Goal: Task Accomplishment & Management: Complete application form

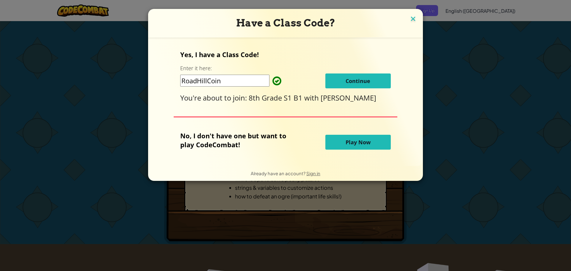
click at [412, 20] on img at bounding box center [413, 19] width 8 height 9
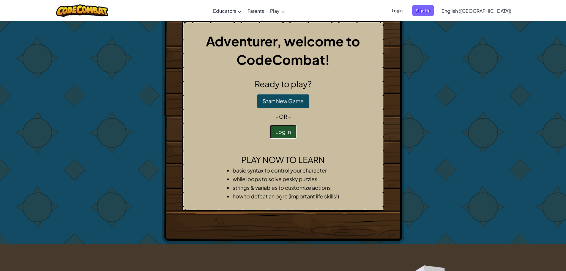
click at [279, 125] on button "Log In" at bounding box center [283, 132] width 27 height 14
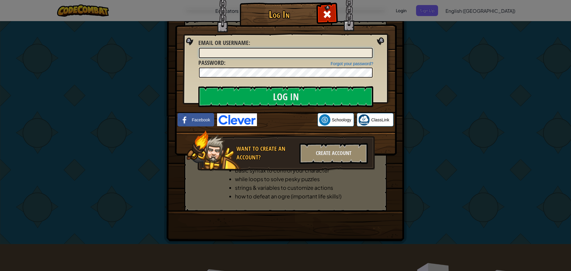
click at [237, 52] on input "Email or Username :" at bounding box center [286, 53] width 174 height 10
type input "L0ucas"
click at [198, 86] on input "Log In" at bounding box center [285, 96] width 175 height 21
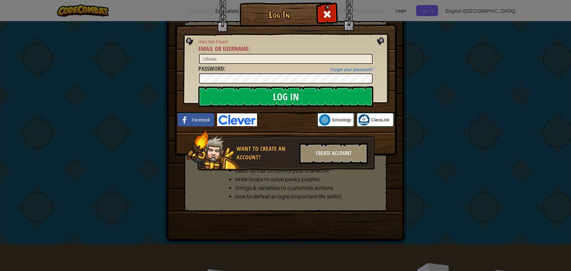
drag, startPoint x: 425, startPoint y: 184, endPoint x: 421, endPoint y: 179, distance: 6.5
click at [425, 185] on div "Log In User Not Found Email or Username : L0ucas Forgot your password? Password…" at bounding box center [285, 135] width 571 height 271
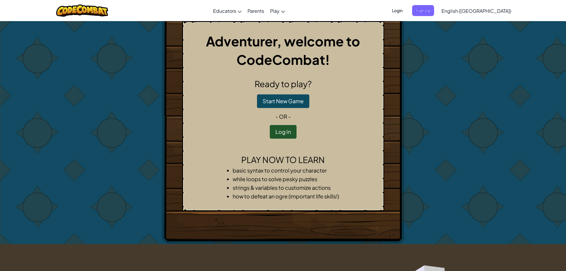
click at [279, 94] on div "Ready to play? Start New Game - or - Log In" at bounding box center [283, 108] width 192 height 61
click at [275, 98] on button "Start New Game" at bounding box center [283, 101] width 52 height 14
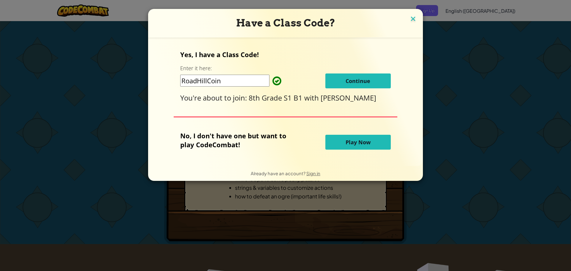
click at [415, 22] on img at bounding box center [413, 19] width 8 height 9
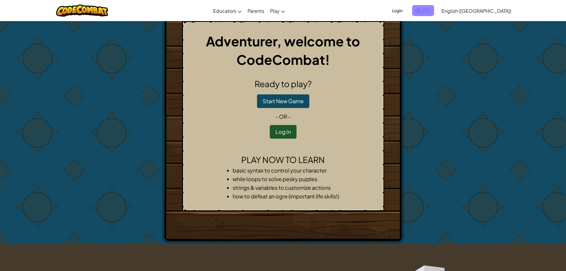
click at [434, 12] on span "Sign Up" at bounding box center [423, 10] width 22 height 11
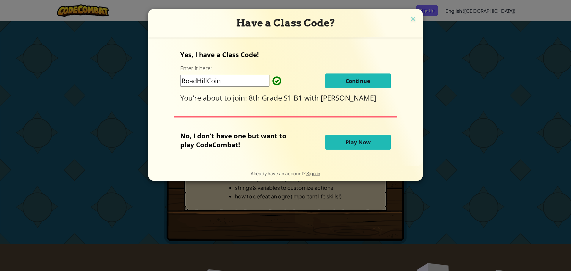
click at [335, 78] on button "Continue" at bounding box center [357, 80] width 65 height 15
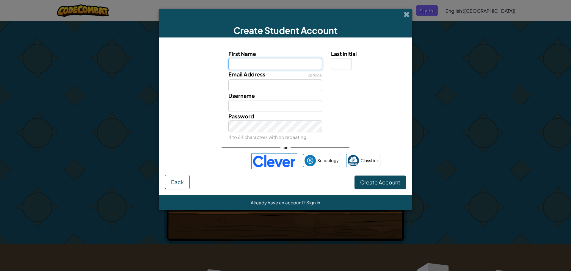
click at [272, 60] on input "First Name" at bounding box center [275, 64] width 94 height 12
type input "lucas"
click at [246, 100] on input "Lucas" at bounding box center [275, 106] width 94 height 12
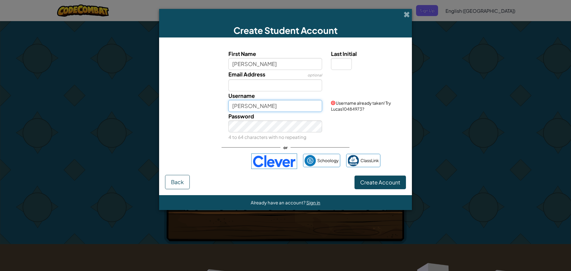
click at [235, 104] on input "Lucas" at bounding box center [275, 106] width 94 height 12
click at [262, 106] on input "L0ucas" at bounding box center [275, 106] width 94 height 12
type input "L0ucas"
click at [354, 175] on button "Create Account" at bounding box center [379, 182] width 51 height 14
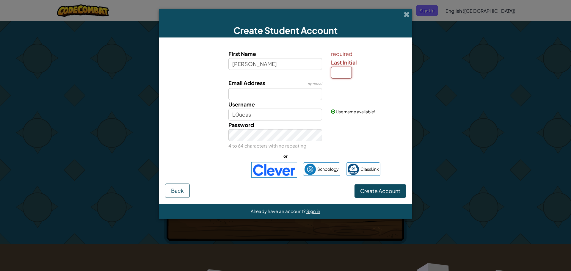
click at [339, 71] on input "Last Initial" at bounding box center [341, 73] width 21 height 12
type input "s"
click at [370, 187] on span "Create Account" at bounding box center [380, 190] width 40 height 7
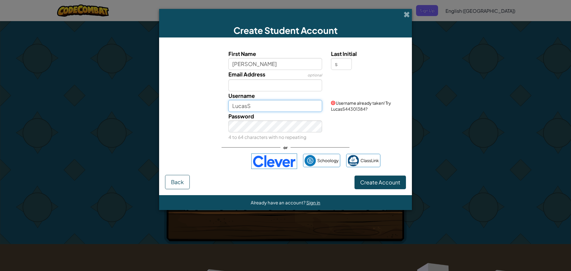
click at [255, 106] on input "LucasS" at bounding box center [275, 106] width 94 height 12
click at [236, 104] on input "LucasS" at bounding box center [275, 106] width 94 height 12
click at [258, 106] on input "L0ucasS" at bounding box center [275, 106] width 94 height 12
type input "L0ucas"
click at [362, 183] on button "Create Account" at bounding box center [379, 182] width 51 height 14
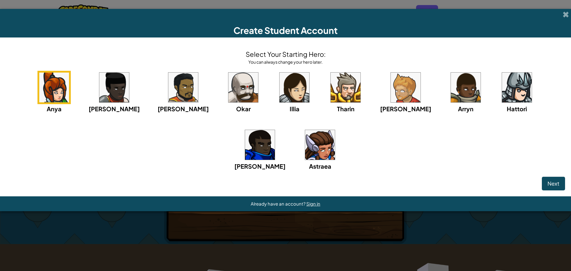
click at [114, 78] on img at bounding box center [114, 88] width 30 height 30
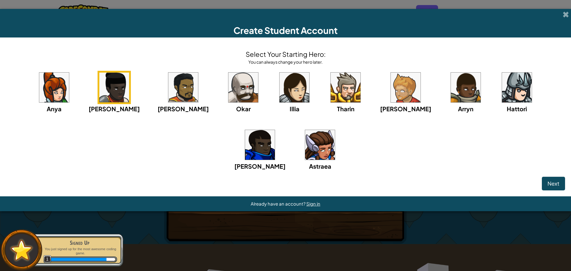
click at [228, 84] on img at bounding box center [243, 88] width 30 height 30
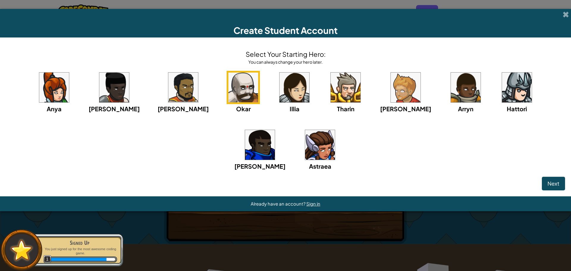
click at [170, 94] on img at bounding box center [183, 88] width 30 height 30
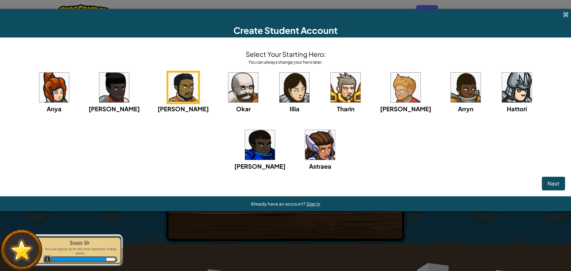
click at [47, 79] on img at bounding box center [54, 88] width 30 height 30
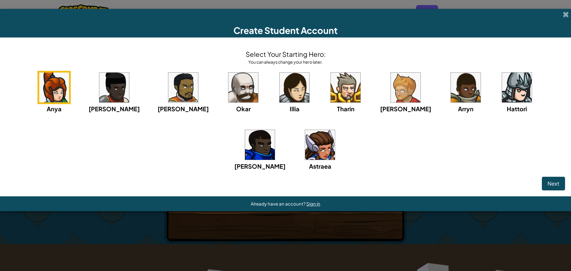
click at [305, 142] on img at bounding box center [320, 145] width 30 height 30
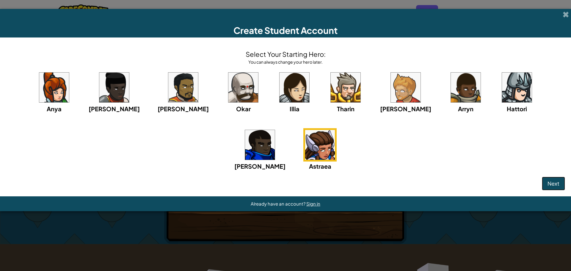
click at [545, 187] on button "Next" at bounding box center [553, 184] width 23 height 14
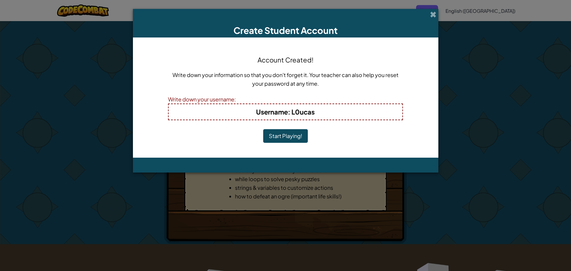
click at [277, 138] on button "Start Playing!" at bounding box center [285, 136] width 45 height 14
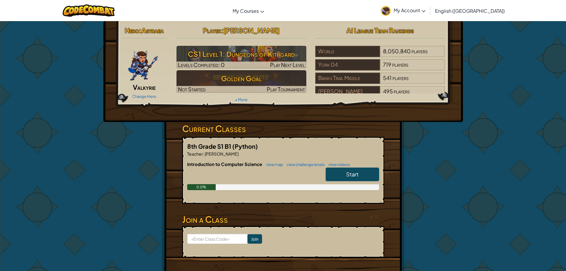
click at [343, 161] on h6 "Introduction to Computer Science view map view challenge levels view videos" at bounding box center [283, 164] width 192 height 7
click at [343, 170] on link "Start" at bounding box center [353, 174] width 54 height 14
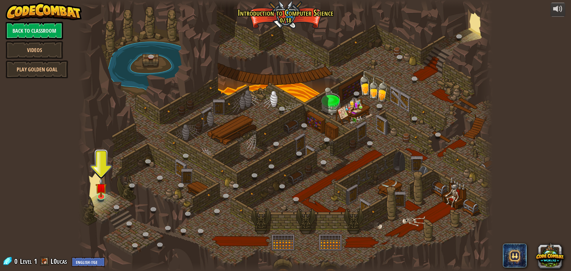
click at [93, 193] on div at bounding box center [285, 135] width 414 height 271
click at [94, 192] on div at bounding box center [285, 135] width 414 height 271
click at [111, 184] on div at bounding box center [285, 135] width 414 height 271
click at [91, 191] on div at bounding box center [285, 135] width 414 height 271
click at [97, 187] on img at bounding box center [100, 182] width 11 height 25
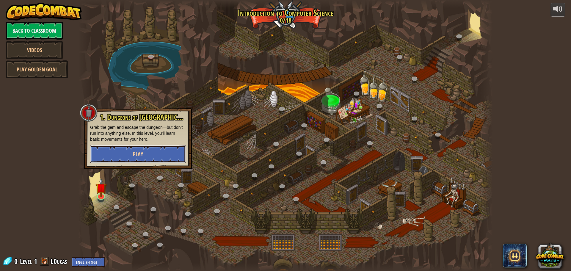
click at [122, 158] on button "Play" at bounding box center [138, 154] width 96 height 18
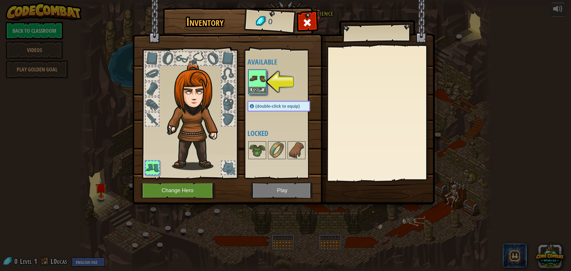
click at [253, 80] on img at bounding box center [257, 78] width 17 height 17
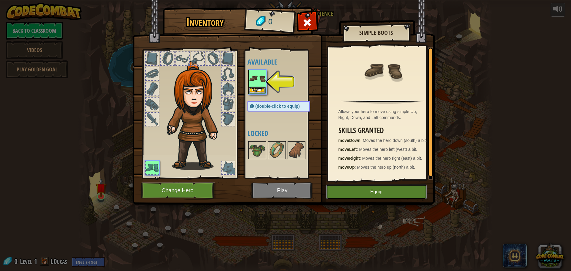
click at [337, 191] on button "Equip" at bounding box center [376, 191] width 100 height 15
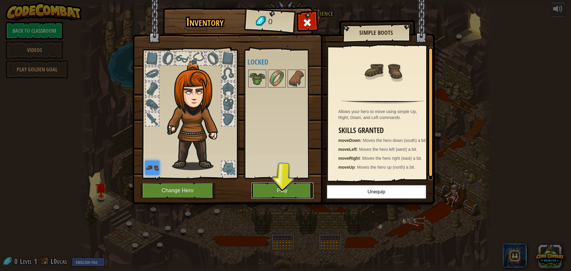
click at [264, 188] on button "Play" at bounding box center [282, 190] width 62 height 16
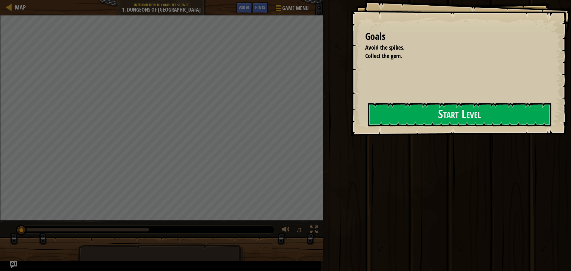
click at [350, 136] on div "Goals Avoid the spikes. Collect the gem. Start Level Error loading from server.…" at bounding box center [460, 68] width 221 height 136
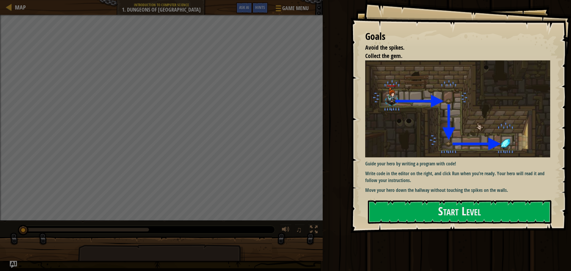
drag, startPoint x: 427, startPoint y: 166, endPoint x: 416, endPoint y: 177, distance: 15.8
click at [426, 166] on div "Guide your hero by writing a program with code! Write code in the editor on the…" at bounding box center [459, 126] width 189 height 133
click at [403, 204] on button "Start Level" at bounding box center [459, 211] width 183 height 23
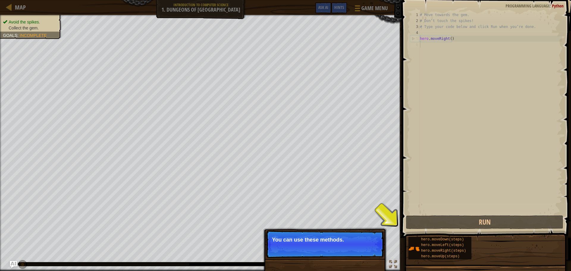
click at [310, 257] on p "Skip (esc) Continue You can use these methods." at bounding box center [325, 243] width 118 height 27
click at [310, 256] on p "Skip (esc) Continue You can use these methods." at bounding box center [325, 243] width 118 height 27
click at [411, 246] on img at bounding box center [413, 248] width 11 height 11
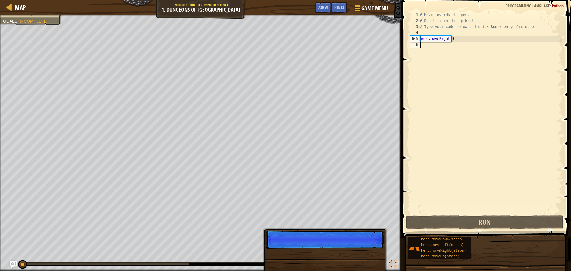
scroll to position [3, 0]
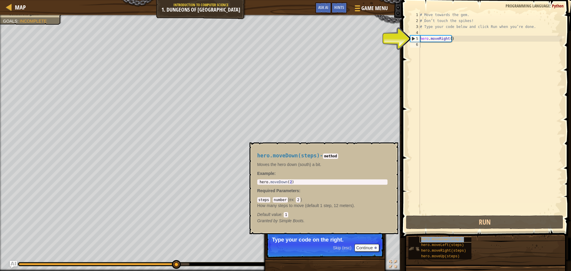
click at [458, 241] on span "hero.moveDown(steps)" at bounding box center [442, 239] width 43 height 4
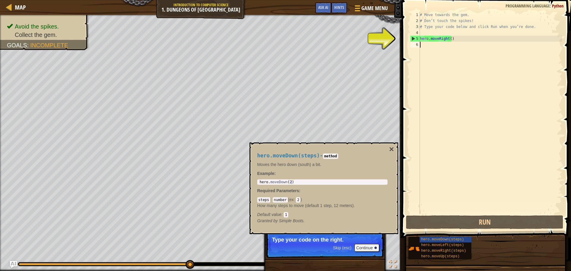
click at [425, 45] on div "# Move towards the gem. # Don’t touch the spikes! # Type your code below and cl…" at bounding box center [490, 119] width 143 height 214
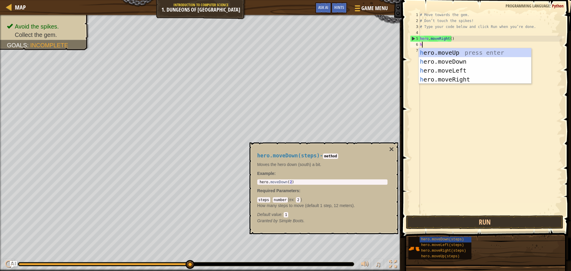
type textarea "he"
click at [427, 56] on div "he ro.moveUp press enter he ro.moveDown press enter he ro.moveLeft press enter …" at bounding box center [475, 75] width 112 height 54
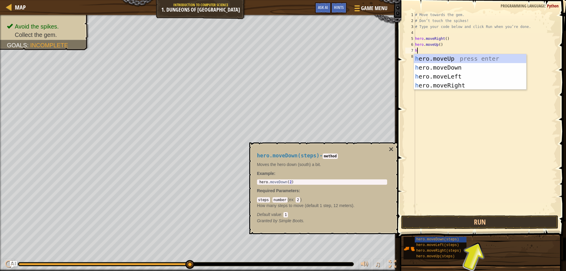
type textarea "he"
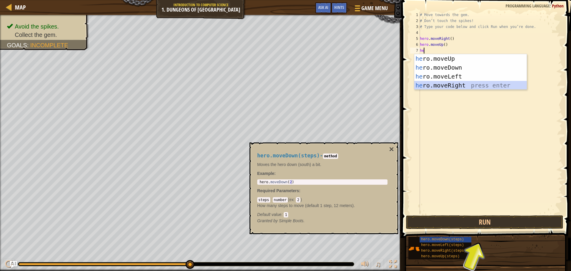
click at [442, 82] on div "he ro.moveUp press enter he ro.moveDown press enter he ro.moveLeft press enter …" at bounding box center [470, 81] width 112 height 54
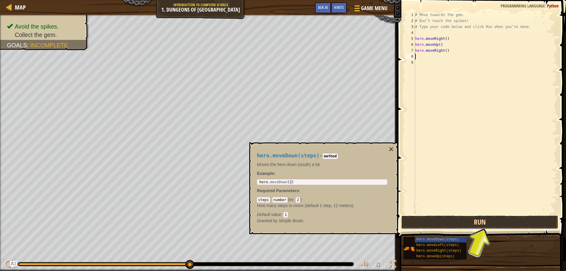
click at [425, 227] on button "Run" at bounding box center [479, 222] width 157 height 14
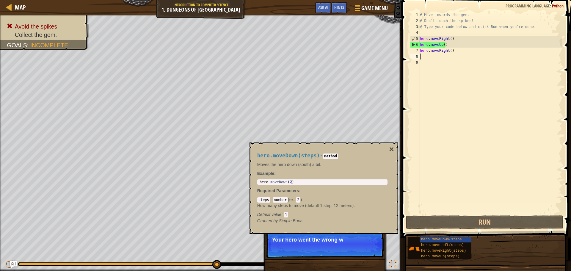
click at [431, 44] on div "# Move towards the gem. # Don’t touch the spikes! # Type your code below and cl…" at bounding box center [490, 119] width 143 height 214
click at [431, 44] on div "# Move towards the gem. # Don’t touch the spikes! # Type your code below and cl…" at bounding box center [490, 113] width 143 height 202
click at [431, 44] on div "# Move towards the gem. # Don’t touch the spikes! # Type your code below and cl…" at bounding box center [490, 119] width 143 height 214
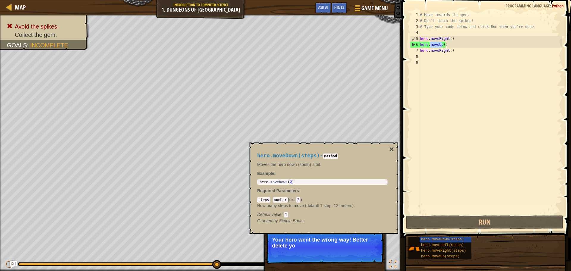
click at [431, 44] on div "# Move towards the gem. # Don’t touch the spikes! # Type your code below and cl…" at bounding box center [490, 119] width 143 height 214
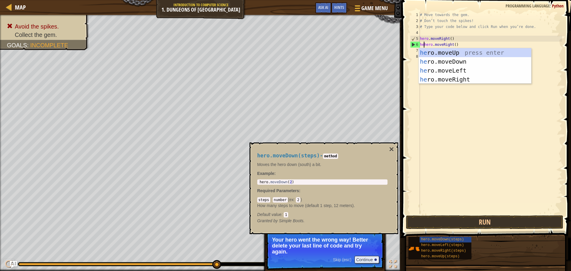
scroll to position [3, 0]
click at [444, 62] on div "he ro.moveUp press enter he ro.moveDown press enter he ro.moveLeft press enter …" at bounding box center [475, 75] width 112 height 54
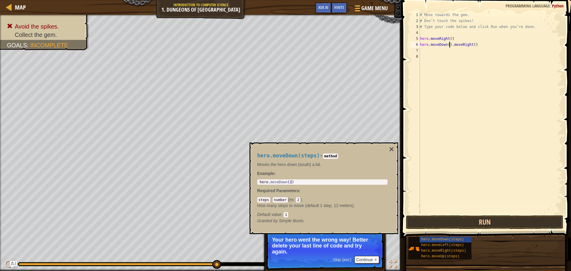
click at [450, 43] on div "# Move towards the gem. # Don’t touch the spikes! # Type your code below and cl…" at bounding box center [490, 119] width 143 height 214
click at [430, 216] on button "Run" at bounding box center [484, 222] width 157 height 14
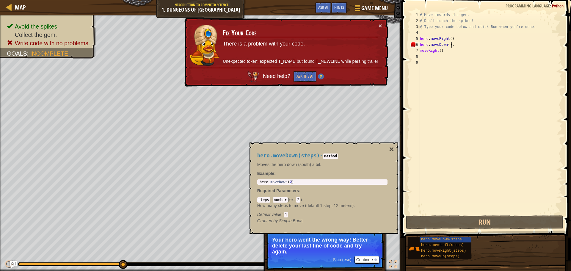
click at [450, 45] on div "# Move towards the gem. # Don’t touch the spikes! # Type your code below and cl…" at bounding box center [490, 119] width 143 height 214
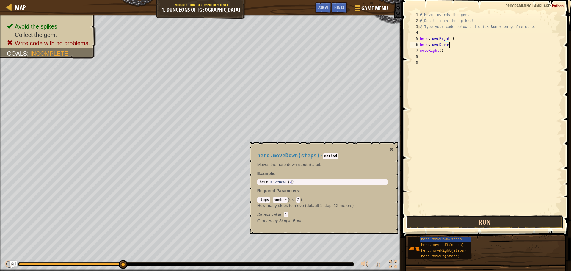
click at [472, 226] on button "Run" at bounding box center [484, 222] width 157 height 14
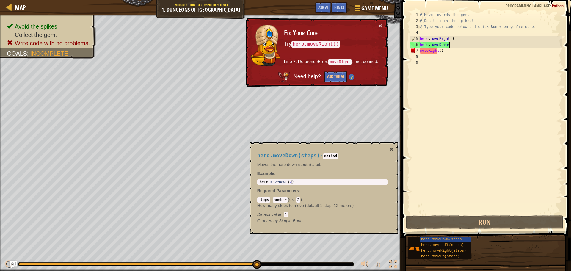
click at [420, 50] on div "# Move towards the gem. # Don’t touch the spikes! # Type your code below and cl…" at bounding box center [490, 119] width 143 height 214
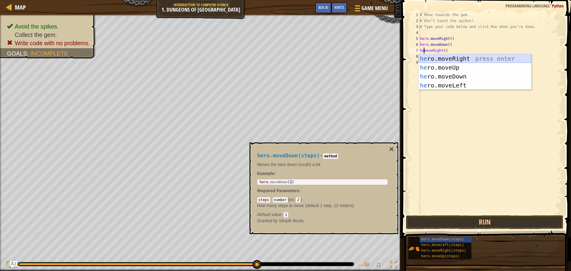
click at [470, 59] on div "he ro.moveRight press enter he ro.moveUp press enter he ro.moveDown press enter…" at bounding box center [475, 81] width 112 height 54
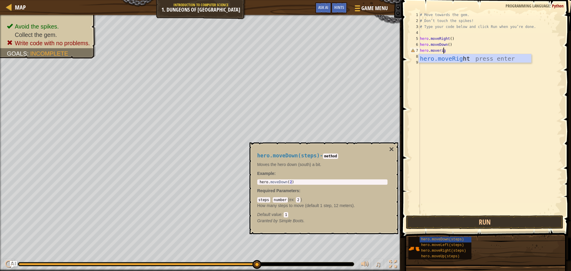
scroll to position [3, 2]
type textarea "hero.moveright"
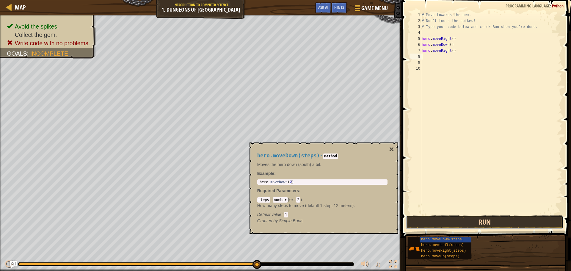
click at [416, 219] on button "Run" at bounding box center [484, 222] width 157 height 14
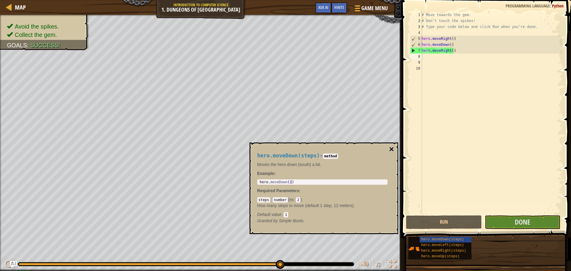
click at [392, 148] on button "×" at bounding box center [391, 149] width 5 height 8
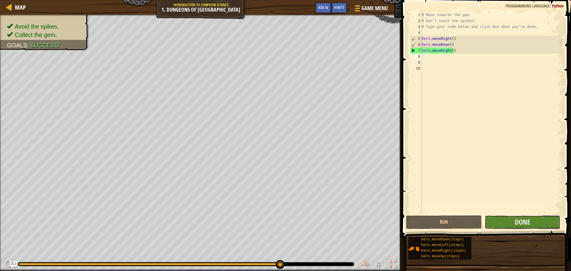
click at [503, 216] on button "Done" at bounding box center [523, 222] width 76 height 14
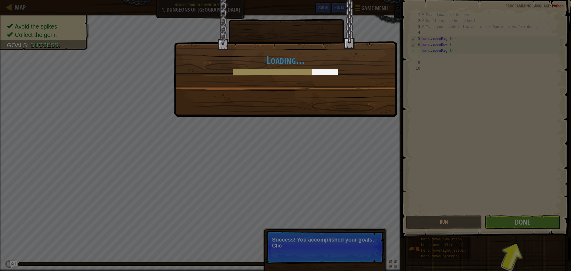
drag, startPoint x: 329, startPoint y: 198, endPoint x: 373, endPoint y: 199, distance: 44.0
click at [330, 198] on div "Loading..." at bounding box center [285, 135] width 571 height 271
click at [537, 219] on div "Loading..." at bounding box center [285, 135] width 571 height 271
click at [537, 220] on div "Loading..." at bounding box center [285, 135] width 571 height 271
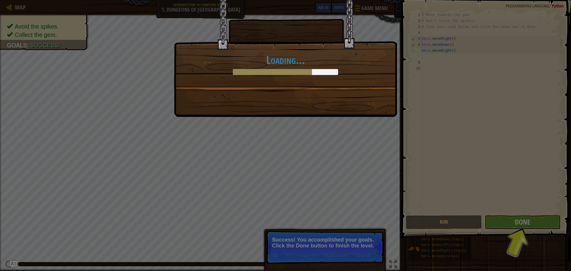
click at [536, 223] on div "Loading..." at bounding box center [285, 135] width 571 height 271
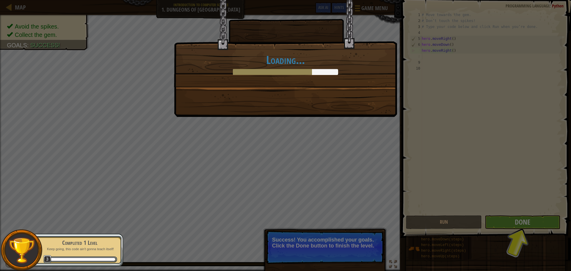
click at [271, 236] on div "Loading..." at bounding box center [285, 135] width 571 height 271
click at [290, 225] on div "Loading..." at bounding box center [285, 135] width 571 height 271
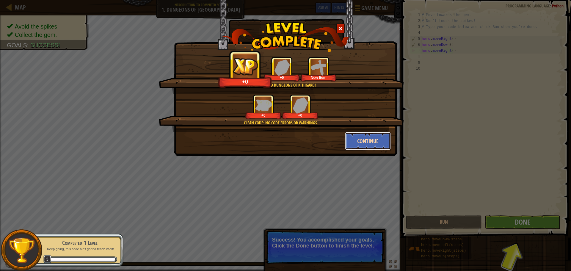
drag, startPoint x: 356, startPoint y: 140, endPoint x: 369, endPoint y: 155, distance: 19.6
click at [356, 140] on button "Continue" at bounding box center [368, 141] width 46 height 18
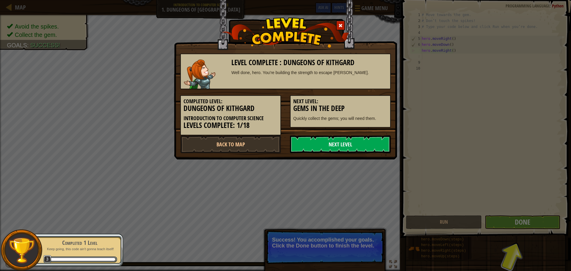
click at [341, 148] on link "Next Level" at bounding box center [340, 144] width 101 height 18
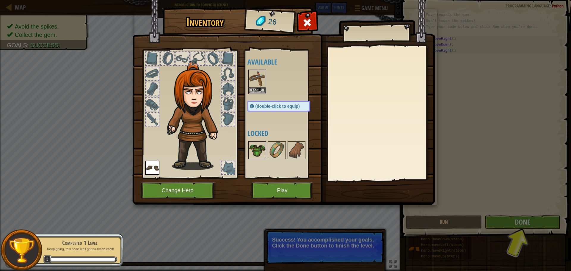
click at [259, 153] on img at bounding box center [257, 150] width 17 height 17
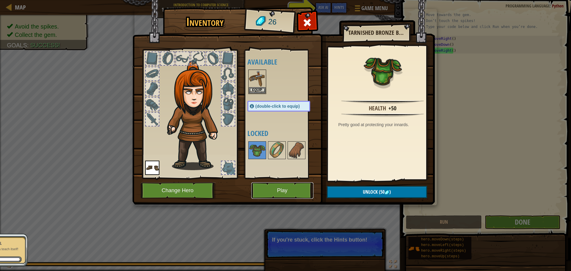
click at [278, 195] on button "Play" at bounding box center [282, 190] width 62 height 16
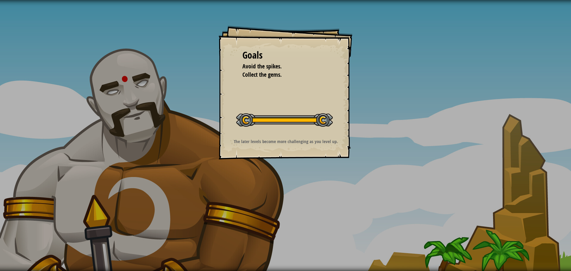
click at [379, 217] on div "Goals Avoid the spikes. Collect the gems. Start Level Error loading from server…" at bounding box center [285, 135] width 571 height 271
click at [379, 216] on div "Goals Avoid the spikes. Collect the gems. Start Level Error loading from server…" at bounding box center [285, 135] width 571 height 271
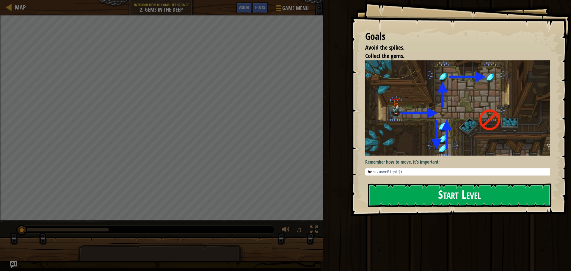
click at [404, 199] on button "Start Level" at bounding box center [459, 194] width 183 height 23
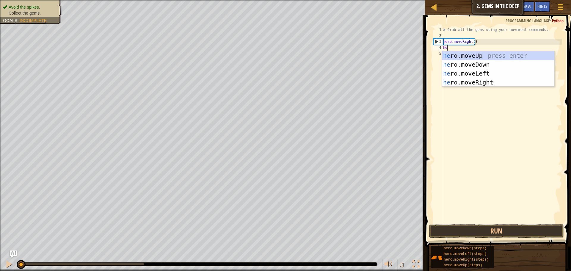
scroll to position [3, 0]
type textarea "hero"
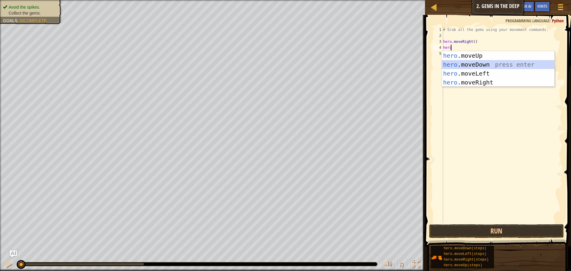
click at [491, 65] on div "hero .moveUp press enter hero .moveDown press enter hero .moveLeft press enter …" at bounding box center [498, 78] width 112 height 54
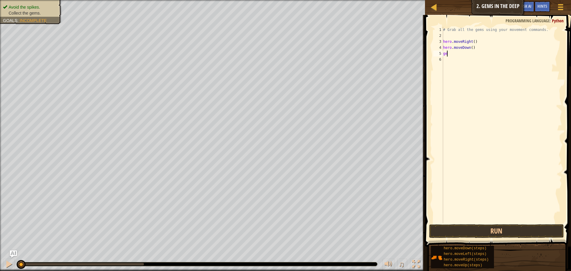
type textarea "g"
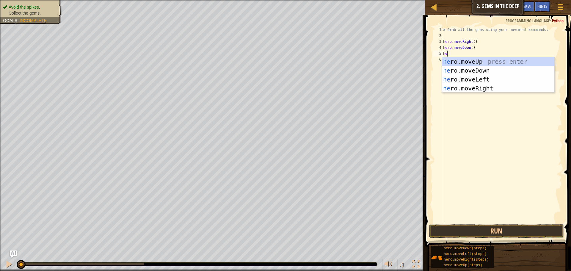
scroll to position [3, 0]
type textarea "hero"
click at [456, 58] on div "hero .moveUp press enter hero .moveDown press enter hero .moveLeft press enter …" at bounding box center [498, 84] width 112 height 54
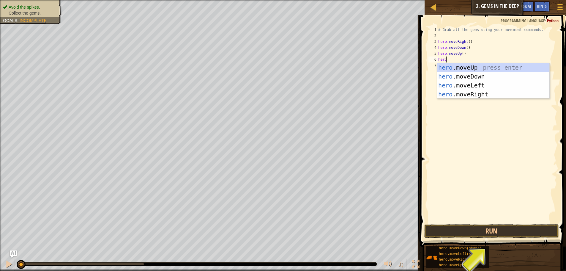
click at [462, 51] on div "# Grab all the gems using your movement commands. hero . moveRight ( ) hero . m…" at bounding box center [497, 131] width 120 height 208
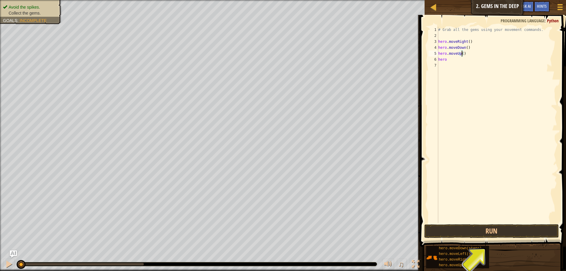
scroll to position [3, 2]
click at [449, 58] on div "# Grab all the gems using your movement commands. hero . moveRight ( ) hero . m…" at bounding box center [497, 131] width 120 height 208
type textarea "h"
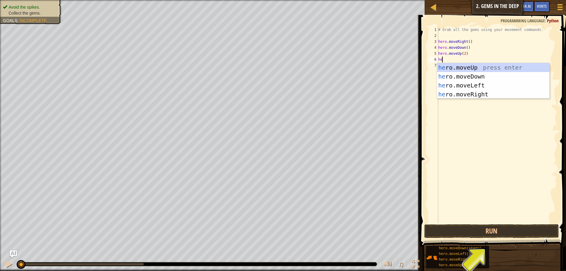
scroll to position [3, 0]
type textarea "hero"
click at [466, 90] on div "hero .moveUp press enter hero .moveDown press enter hero .moveLeft press enter …" at bounding box center [493, 90] width 112 height 54
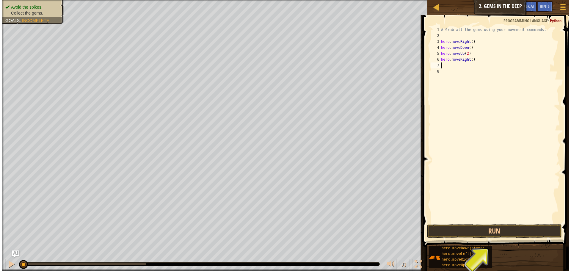
scroll to position [3, 0]
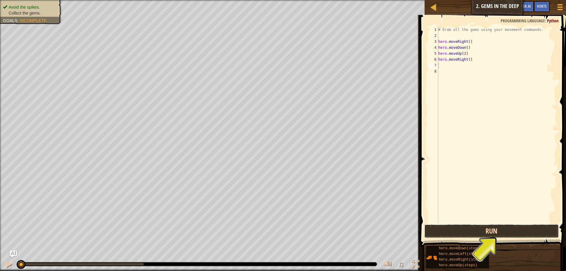
click at [477, 233] on button "Run" at bounding box center [492, 231] width 135 height 14
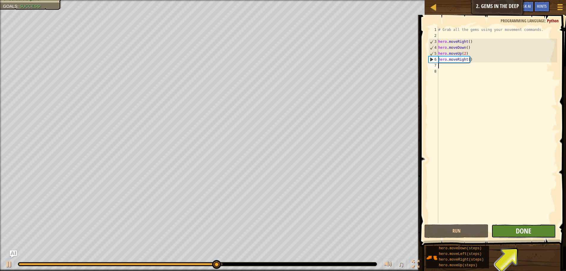
click at [529, 234] on span "Done" at bounding box center [523, 231] width 15 height 10
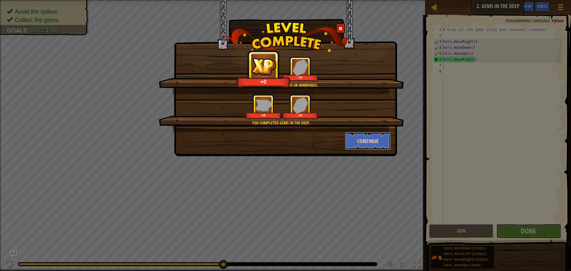
click at [367, 145] on button "Continue" at bounding box center [368, 141] width 46 height 18
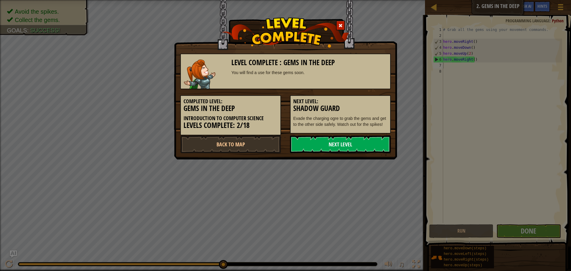
click at [368, 142] on link "Next Level" at bounding box center [340, 144] width 101 height 18
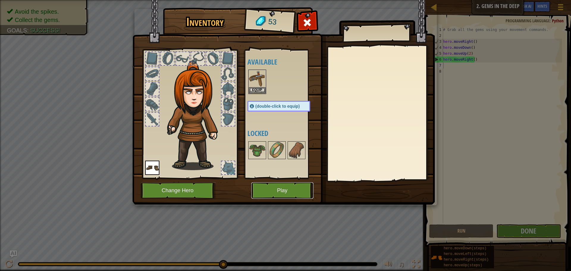
click at [282, 195] on button "Play" at bounding box center [282, 190] width 62 height 16
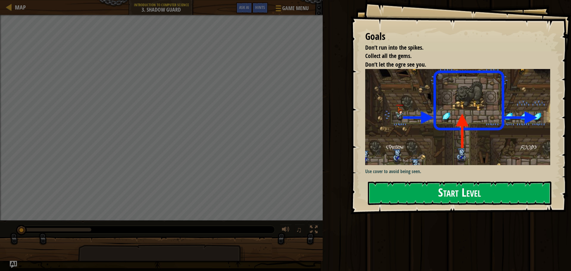
click at [438, 181] on button "Start Level" at bounding box center [459, 192] width 183 height 23
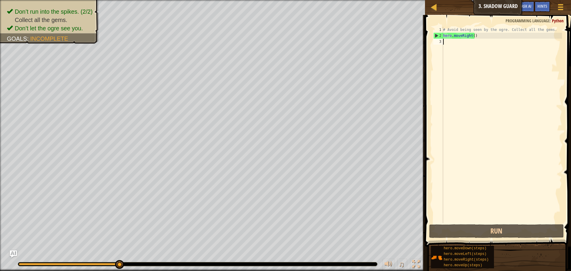
click at [272, 0] on html "Map Introduction to Computer Science 3. Shadow Guard Game Menu Done Hints Ask A…" at bounding box center [285, 0] width 571 height 0
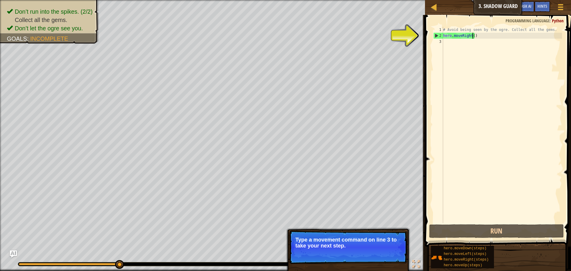
drag, startPoint x: 472, startPoint y: 36, endPoint x: 473, endPoint y: 65, distance: 29.1
click at [471, 36] on div "# Avoid being seen by the ogre. Collect all the gems. hero . moveRight ( )" at bounding box center [502, 131] width 120 height 208
click at [472, 34] on div "# Avoid being seen by the ogre. Collect all the gems. hero . moveRight ( )" at bounding box center [502, 125] width 120 height 196
type textarea "hero.moveRight(3)"
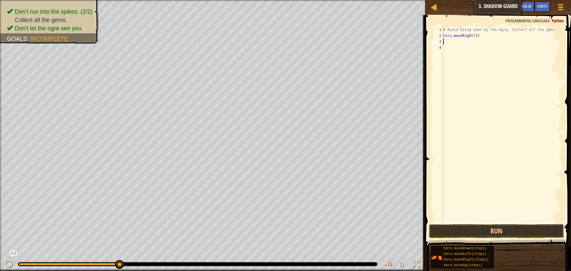
scroll to position [3, 0]
click at [470, 232] on button "Run" at bounding box center [496, 231] width 135 height 14
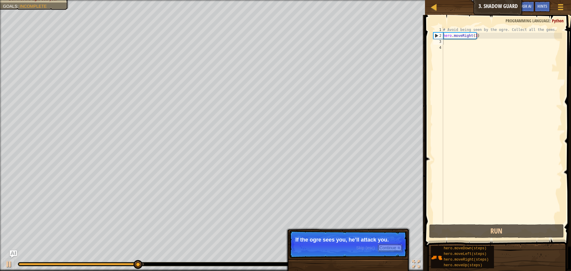
click at [391, 246] on button "Continue" at bounding box center [390, 248] width 25 height 8
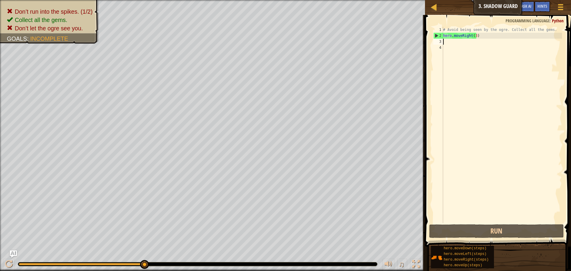
click at [475, 36] on div "# Avoid being seen by the ogre. Collect all the gems. hero . moveRight ( 3 )" at bounding box center [502, 131] width 120 height 208
type textarea "hero.moveRight()"
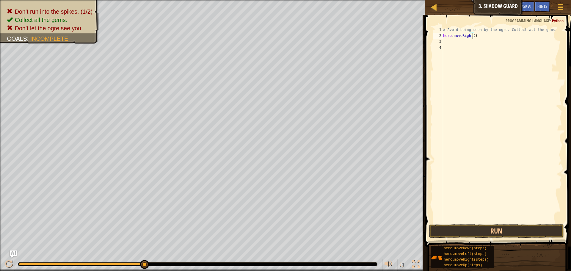
click at [450, 39] on div "# Avoid being seen by the ogre. Collect all the gems. hero . moveRight ( )" at bounding box center [502, 131] width 120 height 208
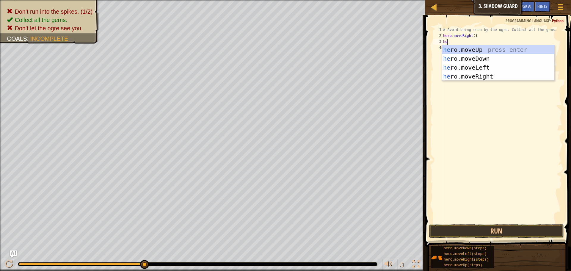
scroll to position [3, 0]
type textarea "hero"
click at [491, 48] on div "hero .moveUp press enter hero .moveDown press enter hero .moveLeft press enter …" at bounding box center [498, 72] width 112 height 54
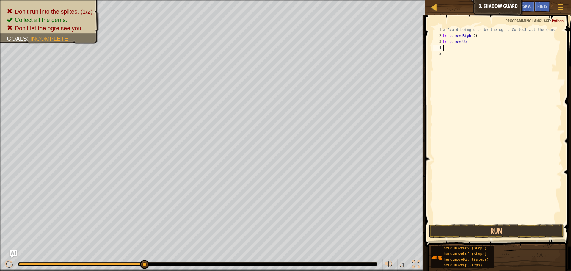
type textarea "h"
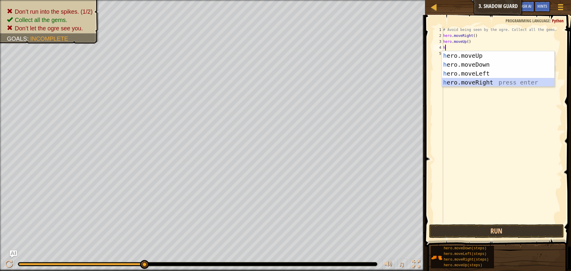
click at [492, 82] on div "h ero.moveUp press enter h ero.moveDown press enter h ero.moveLeft press enter …" at bounding box center [498, 78] width 112 height 54
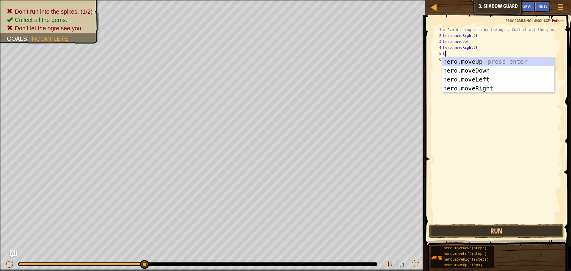
type textarea "hr"
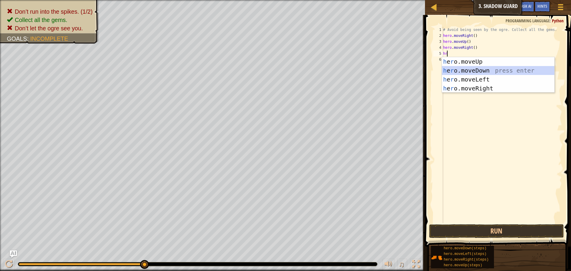
click at [486, 69] on div "h e r o.moveUp press enter h e r o.moveDown press enter h e r o.moveLeft press …" at bounding box center [498, 84] width 112 height 54
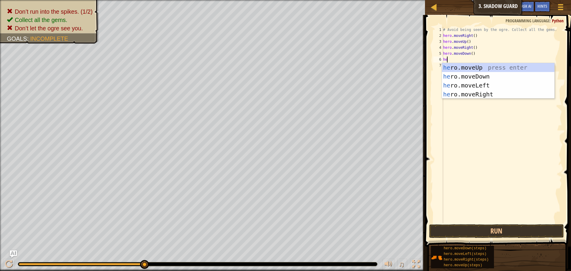
type textarea "her"
click at [502, 91] on div "her o.moveUp press enter her o.moveDown press enter her o.moveLeft press enter …" at bounding box center [498, 90] width 112 height 54
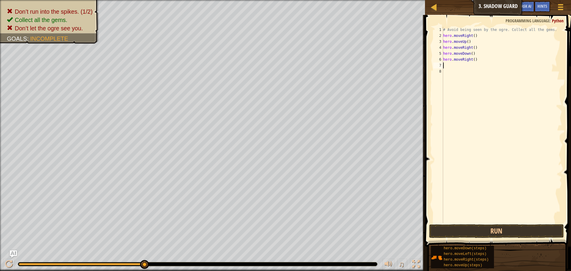
scroll to position [3, 0]
click at [503, 227] on button "Run" at bounding box center [496, 231] width 135 height 14
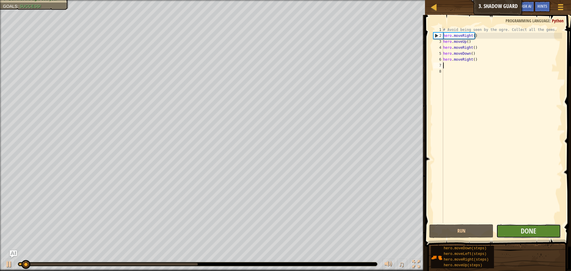
click at [515, 227] on button "Done" at bounding box center [528, 231] width 64 height 14
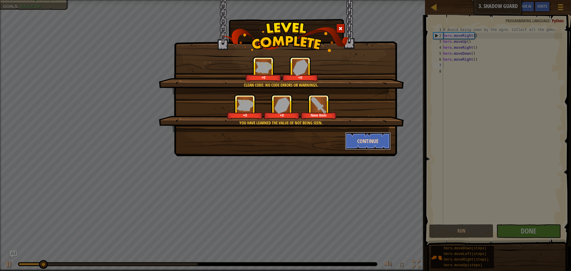
click at [363, 139] on button "Continue" at bounding box center [368, 141] width 46 height 18
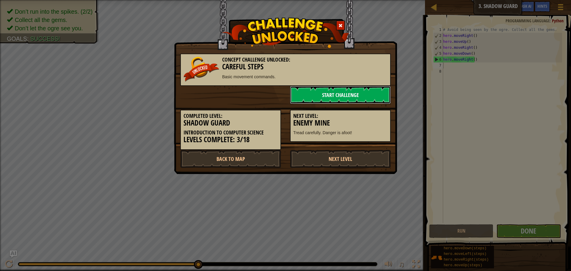
click at [360, 100] on link "Start Challenge" at bounding box center [340, 95] width 101 height 18
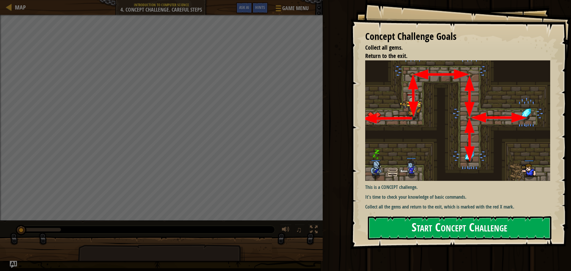
click at [386, 231] on button "Start Concept Challenge" at bounding box center [459, 227] width 183 height 23
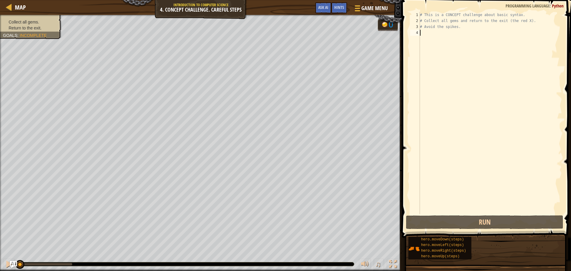
scroll to position [3, 0]
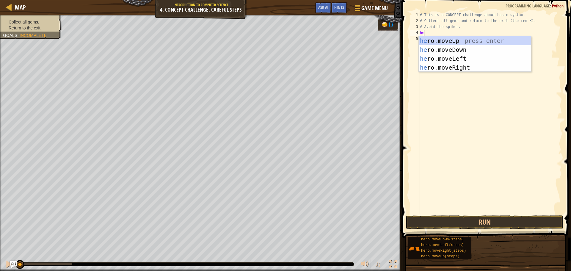
type textarea "her"
click at [458, 41] on div "her o.moveUp press enter her o.moveDown press enter her o.moveLeft press enter …" at bounding box center [475, 63] width 112 height 54
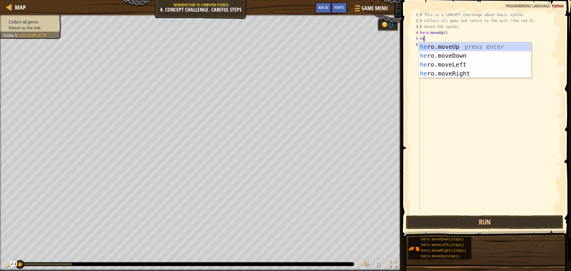
type textarea "herr"
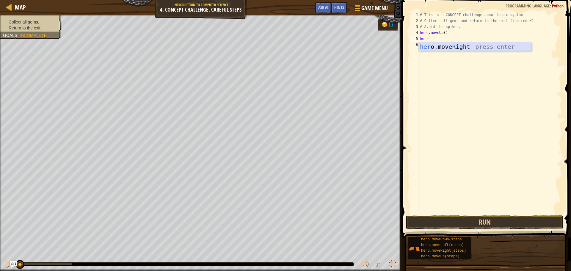
click at [442, 45] on div "her o.move R ight press enter" at bounding box center [475, 55] width 112 height 27
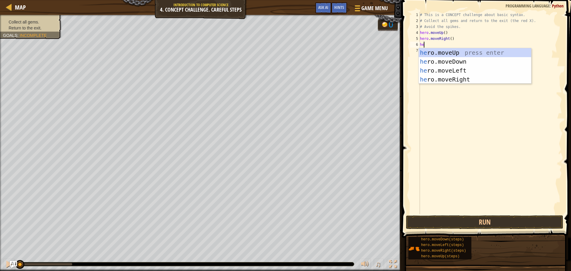
type textarea "her"
click at [470, 64] on div "her o.moveUp press enter her o.moveDown press enter her o.moveLeft press enter …" at bounding box center [475, 75] width 112 height 54
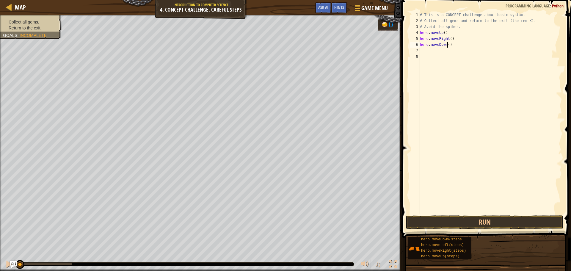
click at [447, 44] on div "# This is a CONCEPT challenge about basic syntax. # Collect all gems and return…" at bounding box center [490, 119] width 143 height 214
type textarea "hero.moveDown(2)"
click at [448, 49] on div "# This is a CONCEPT challenge about basic syntax. # Collect all gems and return…" at bounding box center [490, 119] width 143 height 214
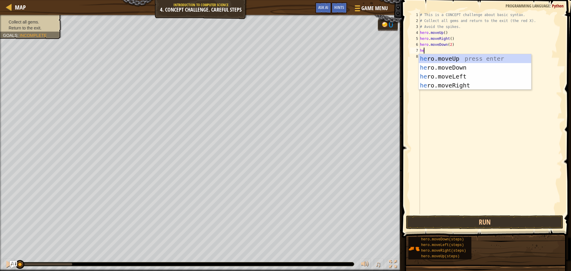
type textarea "her"
click at [459, 60] on div "her o.moveUp press enter her o.moveDown press enter her o.moveLeft press enter …" at bounding box center [475, 81] width 112 height 54
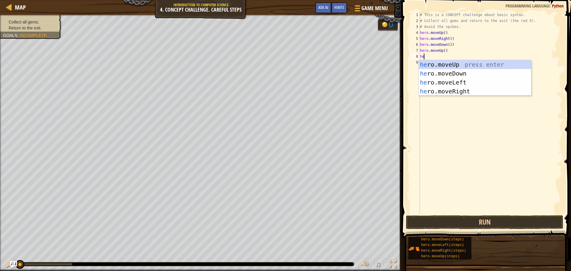
type textarea "her"
click at [477, 92] on div "her o.moveUp press enter her o.moveDown press enter her o.moveLeft press enter …" at bounding box center [475, 87] width 112 height 54
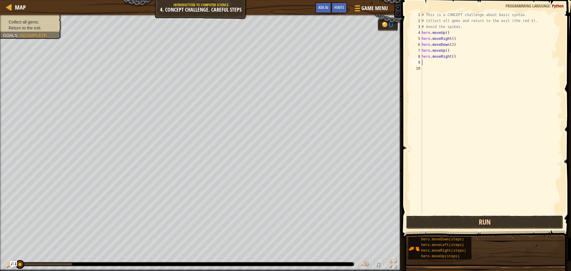
click at [496, 225] on button "Run" at bounding box center [484, 222] width 157 height 14
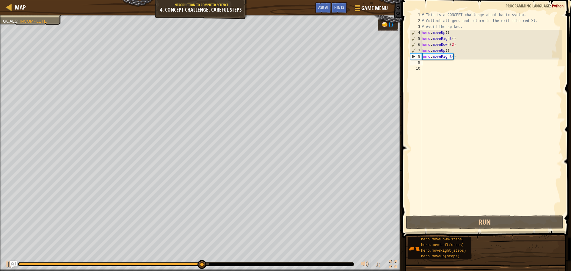
type textarea "h"
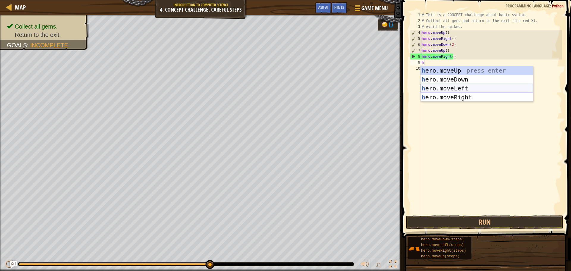
click at [461, 89] on div "h ero.moveUp press enter h ero.moveDown press enter h ero.moveLeft press enter …" at bounding box center [476, 93] width 112 height 54
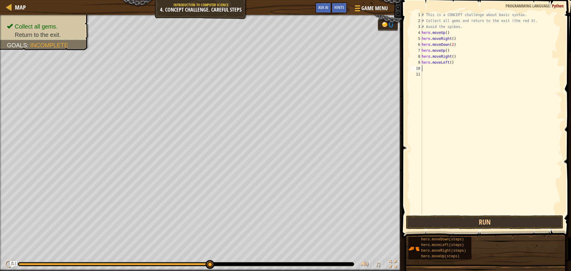
type textarea "h"
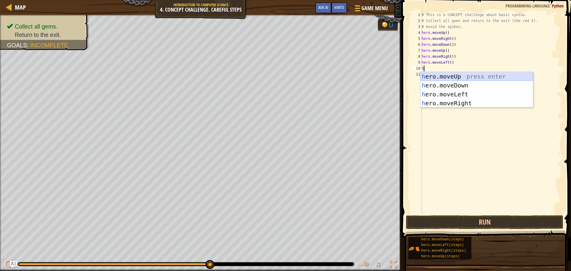
click at [455, 76] on div "h ero.moveUp press enter h ero.moveDown press enter h ero.moveLeft press enter …" at bounding box center [476, 99] width 112 height 54
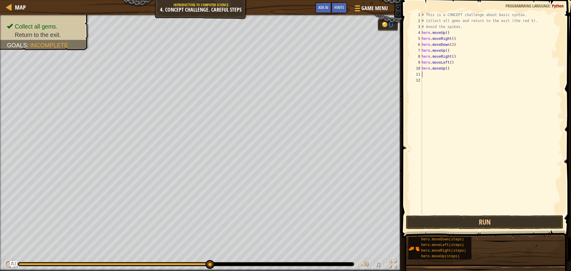
type textarea "h"
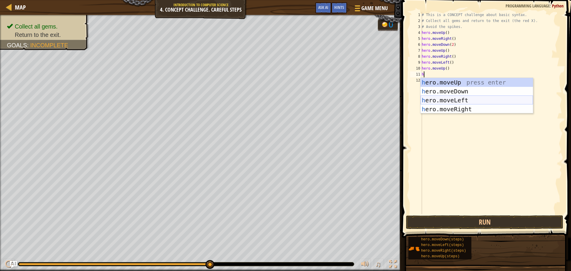
click at [467, 101] on div "h ero.moveUp press enter h ero.moveDown press enter h ero.moveLeft press enter …" at bounding box center [476, 105] width 112 height 54
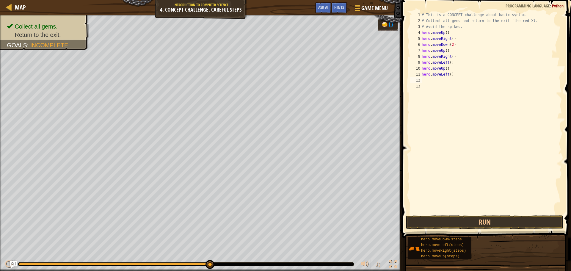
type textarea "h"
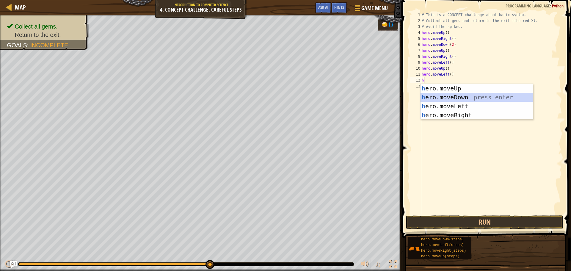
click at [466, 100] on div "h ero.moveUp press enter h ero.moveDown press enter h ero.moveLeft press enter …" at bounding box center [476, 111] width 112 height 54
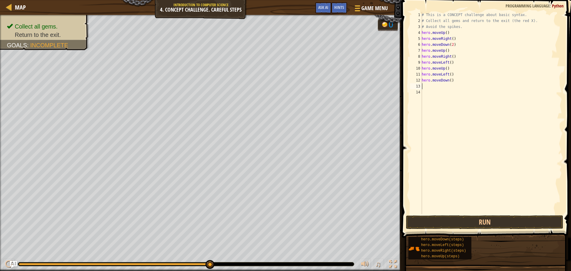
type textarea "h"
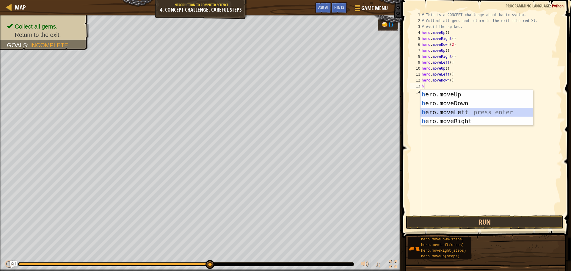
click at [464, 111] on div "h ero.moveUp press enter h ero.moveDown press enter h ero.moveLeft press enter …" at bounding box center [476, 117] width 112 height 54
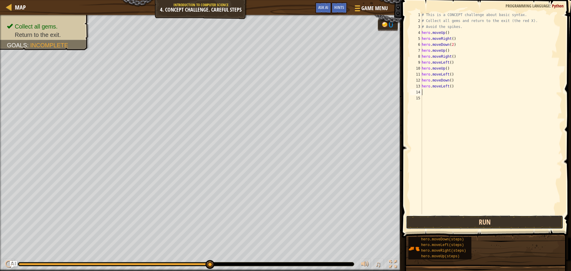
click at [455, 222] on button "Run" at bounding box center [484, 222] width 157 height 14
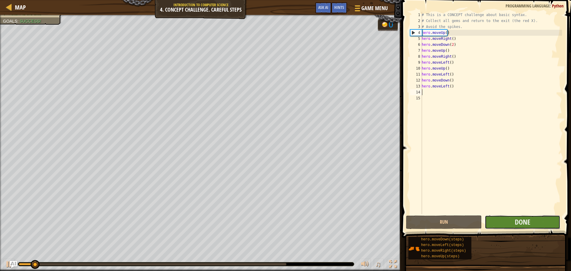
click at [486, 223] on button "Done" at bounding box center [523, 222] width 76 height 14
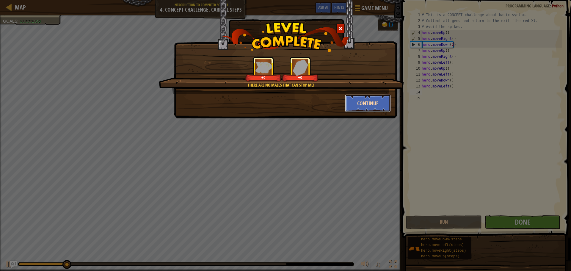
click at [371, 101] on button "Continue" at bounding box center [368, 103] width 46 height 18
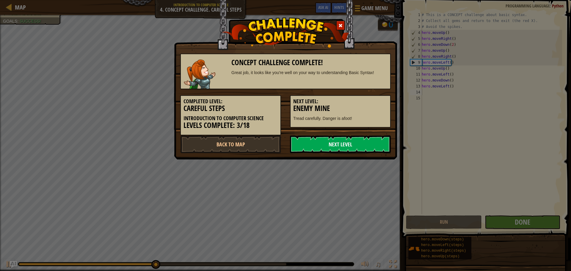
click at [356, 149] on link "Next Level" at bounding box center [340, 144] width 101 height 18
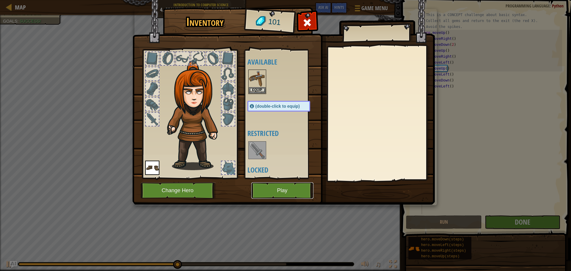
click at [292, 193] on button "Play" at bounding box center [282, 190] width 62 height 16
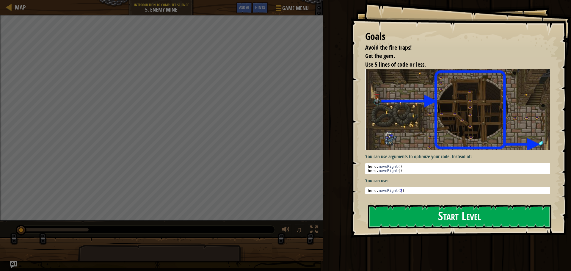
drag, startPoint x: 383, startPoint y: 208, endPoint x: 392, endPoint y: 211, distance: 10.3
click at [384, 209] on button "Start Level" at bounding box center [459, 216] width 183 height 23
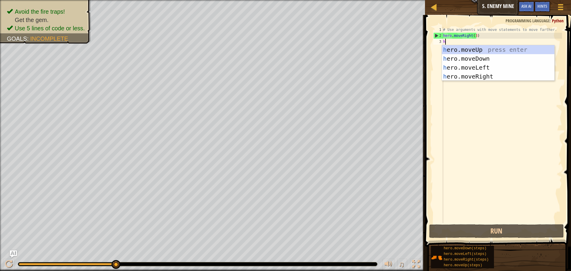
scroll to position [3, 0]
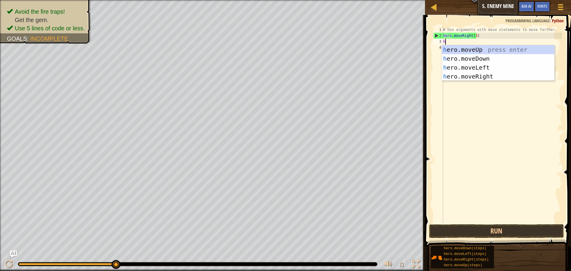
type textarea "he"
click at [483, 46] on div "he ro.moveUp press enter he ro.moveDown press enter he ro.moveLeft press enter …" at bounding box center [498, 72] width 112 height 54
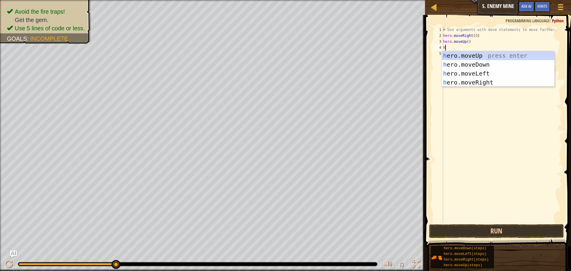
type textarea "he"
click at [473, 72] on div "he ro.moveUp press enter he ro.moveDown press enter he ro.moveLeft press enter …" at bounding box center [498, 78] width 112 height 54
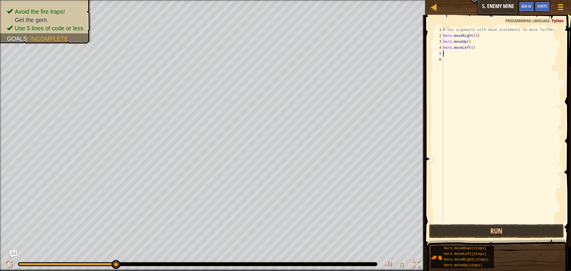
type textarea "h"
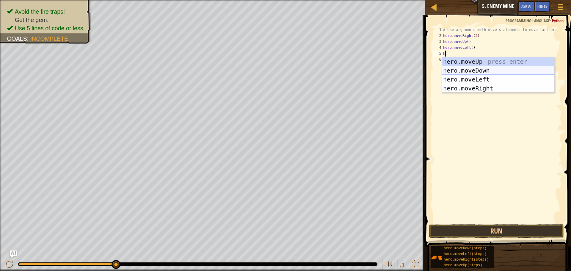
click at [465, 68] on div "h ero.moveUp press enter h ero.moveDown press enter h ero.moveLeft press enter …" at bounding box center [498, 84] width 112 height 54
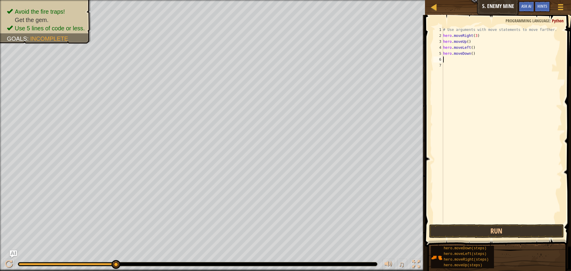
click at [470, 52] on div "# Use arguments with move statements to move farther. hero . moveRight ( 3 ) he…" at bounding box center [502, 131] width 120 height 208
type textarea "hero.moveDown(3)"
click at [447, 58] on div "# Use arguments with move statements to move farther. hero . moveRight ( 3 ) he…" at bounding box center [502, 131] width 120 height 208
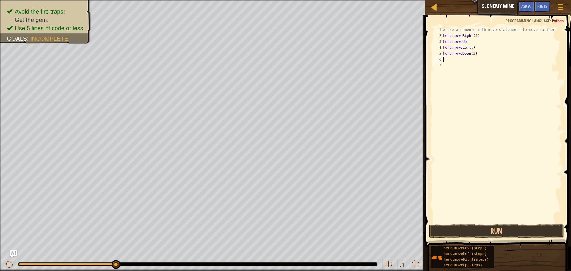
type textarea "h"
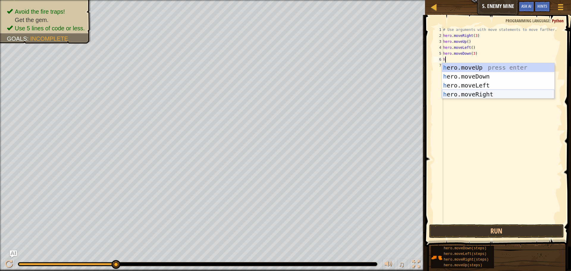
click at [483, 93] on div "h ero.moveUp press enter h ero.moveDown press enter h ero.moveLeft press enter …" at bounding box center [498, 90] width 112 height 54
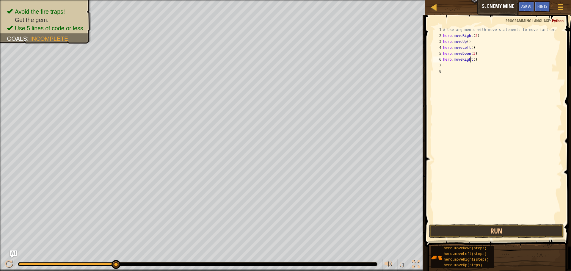
click at [471, 59] on div "# Use arguments with move statements to move farther. hero . moveRight ( 3 ) he…" at bounding box center [502, 131] width 120 height 208
click at [473, 59] on div "# Use arguments with move statements to move farther. hero . moveRight ( 3 ) he…" at bounding box center [502, 131] width 120 height 208
click at [489, 231] on button "Run" at bounding box center [496, 231] width 135 height 14
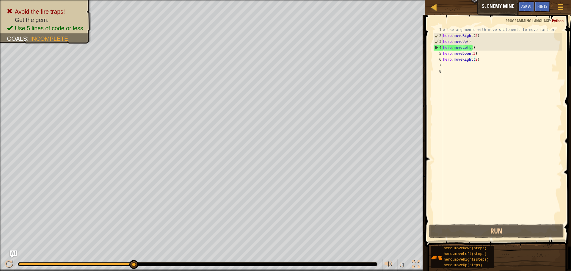
click at [462, 50] on div "# Use arguments with move statements to move farther. hero . moveRight ( 3 ) he…" at bounding box center [502, 131] width 120 height 208
click at [462, 49] on div "# Use arguments with move statements to move farther. hero . moveRight ( 3 ) he…" at bounding box center [502, 131] width 120 height 208
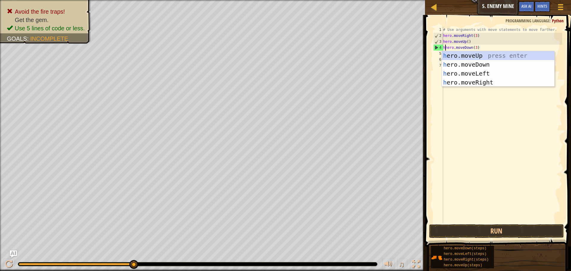
scroll to position [3, 1]
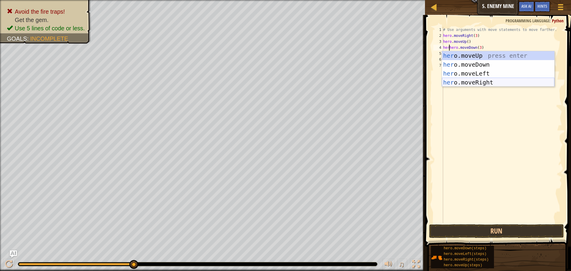
click at [480, 81] on div "her o.moveUp press enter her o.moveDown press enter her o.moveLeft press enter …" at bounding box center [498, 78] width 112 height 54
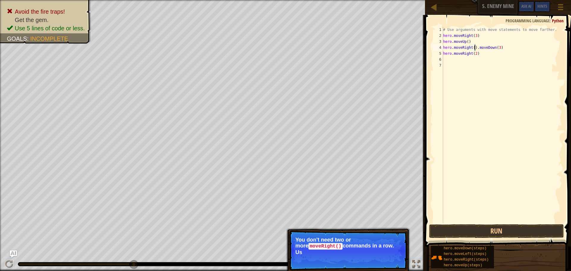
click at [476, 48] on div "# Use arguments with move statements to move farther. hero . moveRight ( 3 ) he…" at bounding box center [502, 131] width 120 height 208
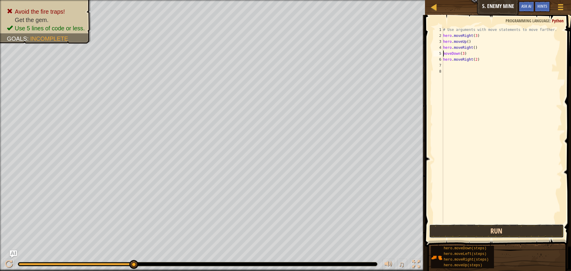
click at [451, 235] on button "Run" at bounding box center [496, 231] width 135 height 14
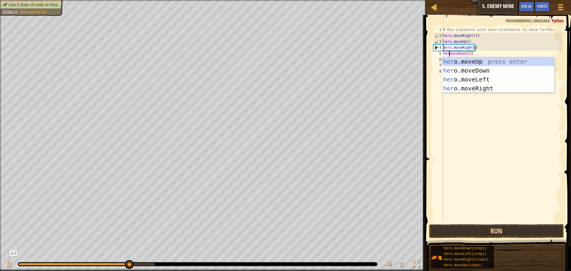
scroll to position [3, 1]
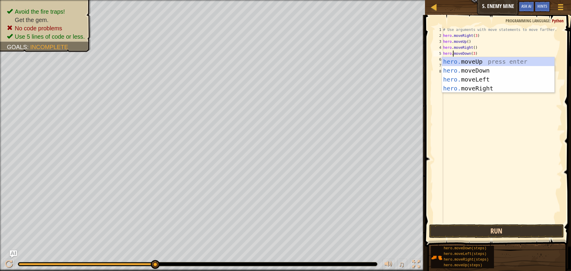
type textarea "hero.moveDown(3)"
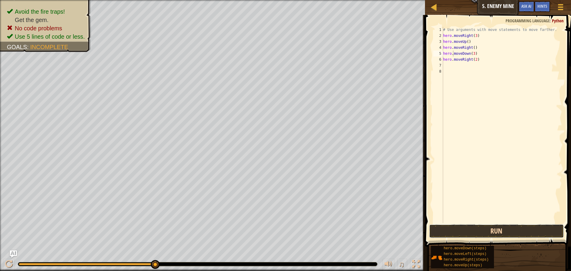
click at [468, 230] on button "Run" at bounding box center [496, 231] width 135 height 14
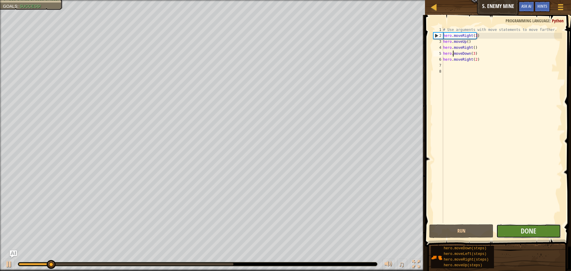
click at [505, 230] on button "Done" at bounding box center [528, 231] width 64 height 14
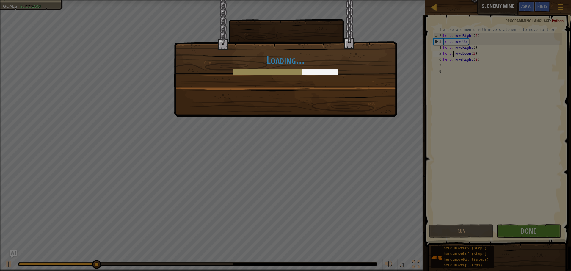
click at [505, 227] on div "Loading..." at bounding box center [285, 135] width 571 height 271
click at [364, 111] on div "Loading..." at bounding box center [285, 58] width 223 height 117
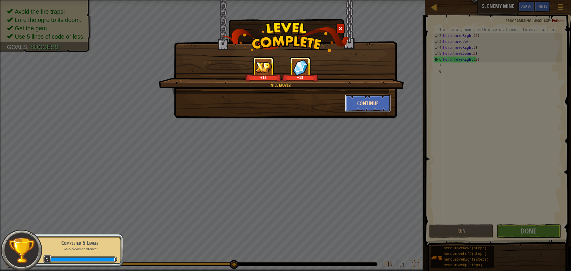
click at [356, 100] on button "Continue" at bounding box center [368, 103] width 46 height 18
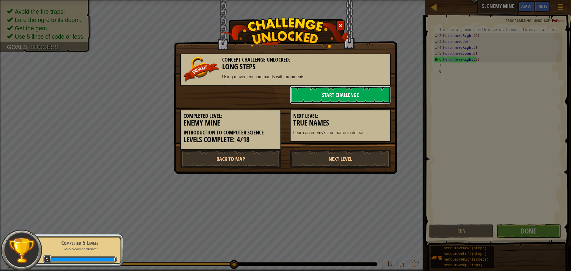
click at [314, 102] on link "Start Challenge" at bounding box center [340, 95] width 101 height 18
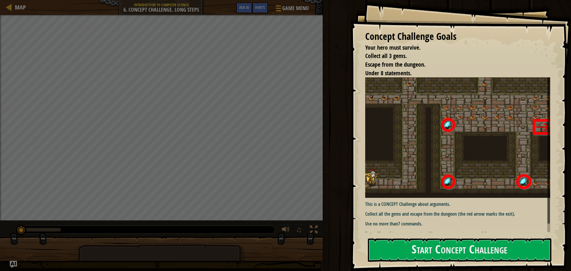
click at [388, 238] on div "Concept Challenge Goals Your hero must survive. Collect all 3 gems. Escape from…" at bounding box center [460, 135] width 221 height 271
click at [389, 240] on button "Start Concept Challenge" at bounding box center [459, 249] width 183 height 23
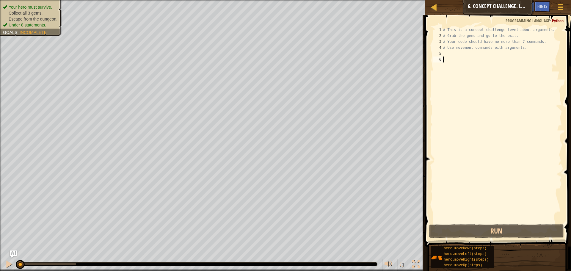
scroll to position [3, 0]
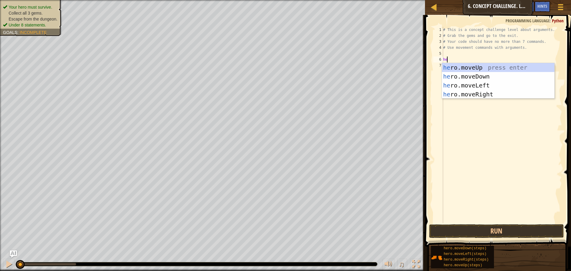
type textarea "her"
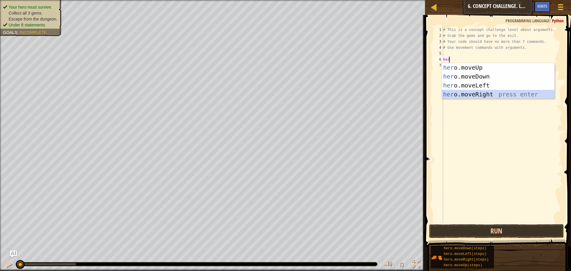
click at [497, 92] on div "her o.moveUp press enter her o.moveDown press enter her o.moveLeft press enter …" at bounding box center [498, 90] width 112 height 54
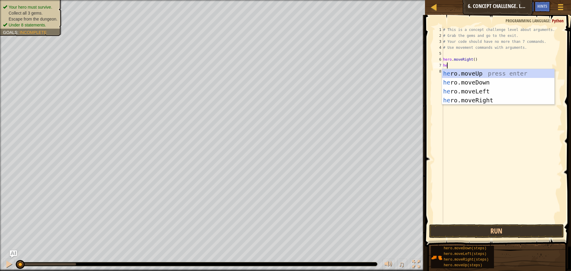
type textarea "her"
click at [481, 76] on div "her o.moveUp press enter her o.moveDown press enter her o.moveLeft press enter …" at bounding box center [498, 96] width 112 height 54
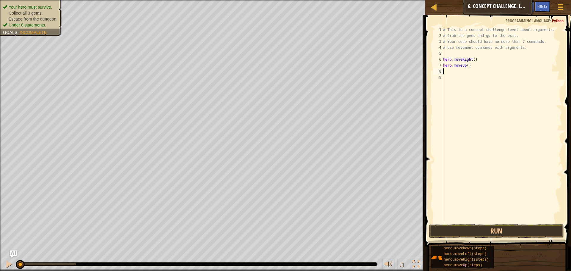
click at [466, 65] on div "# This is a concept challenge level about arguments. # Grab the gems and go to …" at bounding box center [502, 131] width 120 height 208
type textarea "hero.moveUp(3)"
click at [453, 70] on div "# This is a concept challenge level about arguments. # Grab the gems and go to …" at bounding box center [502, 131] width 120 height 208
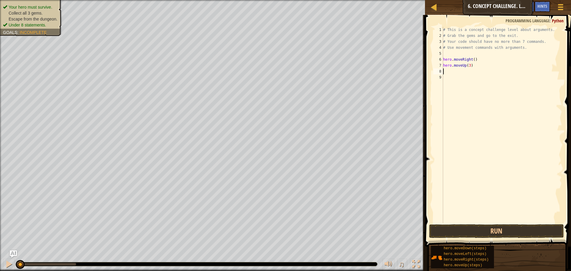
scroll to position [3, 0]
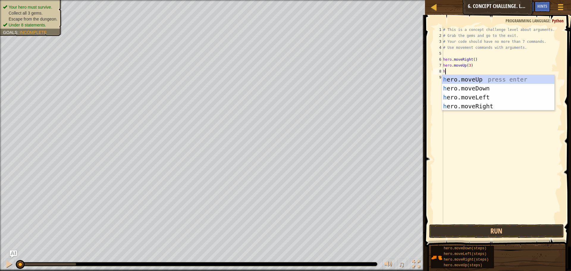
type textarea "her"
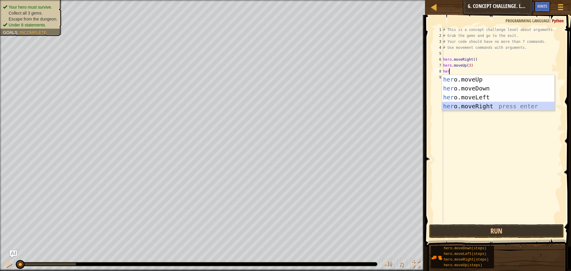
click at [497, 103] on div "her o.moveUp press enter her o.moveDown press enter her o.moveLeft press enter …" at bounding box center [498, 102] width 112 height 54
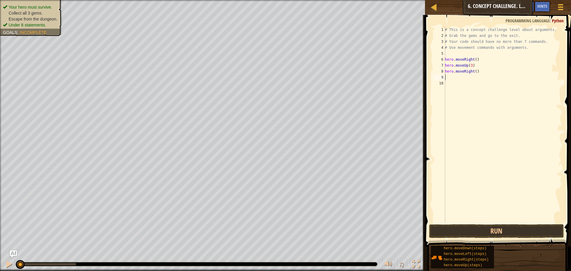
click at [473, 71] on div "# This is a concept challenge level about arguments. # Grab the gems and go to …" at bounding box center [503, 131] width 118 height 208
click at [475, 69] on div "# This is a concept challenge level about arguments. # Grab the gems and go to …" at bounding box center [503, 131] width 118 height 208
type textarea "hero.moveRight(2)"
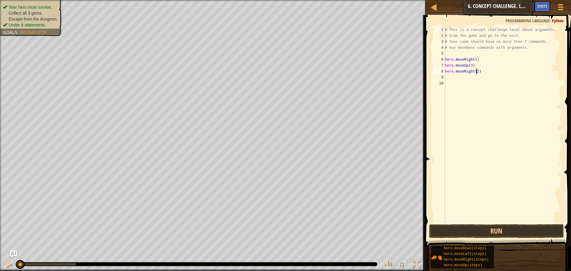
click at [452, 77] on div "# This is a concept challenge level about arguments. # Grab the gems and go to …" at bounding box center [503, 131] width 118 height 208
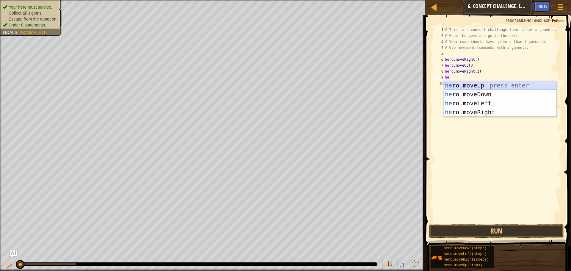
type textarea "her"
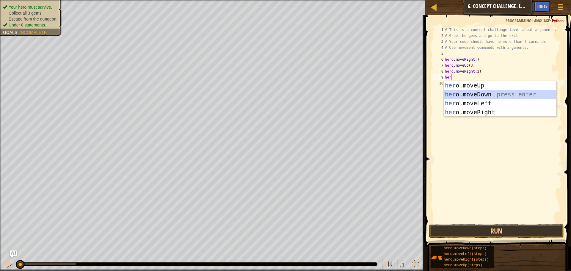
click at [463, 92] on div "her o.moveUp press enter her o.moveDown press enter her o.moveLeft press enter …" at bounding box center [500, 108] width 112 height 54
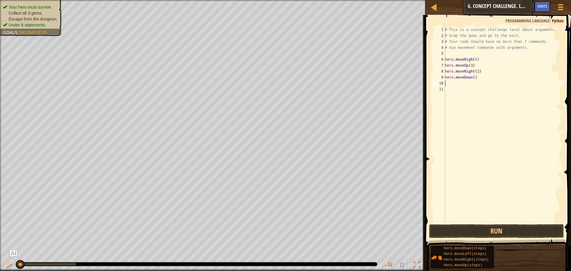
click at [472, 78] on div "# This is a concept challenge level about arguments. # Grab the gems and go to …" at bounding box center [503, 131] width 118 height 208
type textarea "hero.moveDown(3)"
click at [450, 81] on div "# This is a concept challenge level about arguments. # Grab the gems and go to …" at bounding box center [503, 131] width 118 height 208
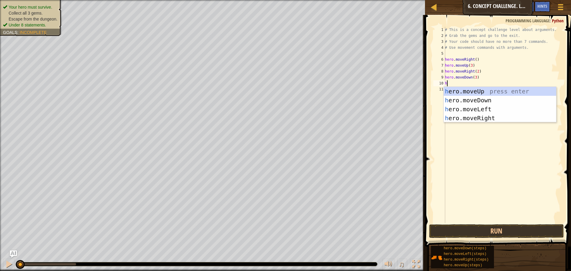
type textarea "her"
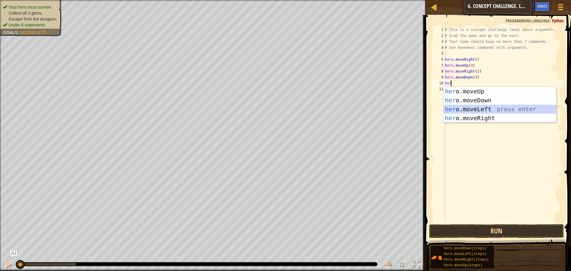
click at [486, 112] on div "her o.moveUp press enter her o.moveDown press enter her o.moveLeft press enter …" at bounding box center [500, 114] width 112 height 54
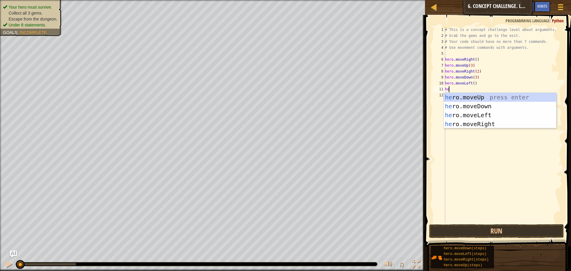
type textarea "her"
click at [480, 95] on div "her o.moveUp press enter her o.moveDown press enter her o.moveLeft press enter …" at bounding box center [500, 120] width 112 height 54
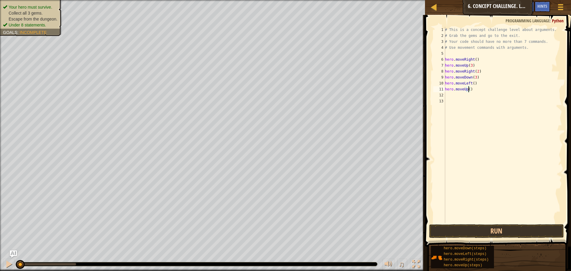
click at [468, 90] on div "# This is a concept challenge level about arguments. # Grab the gems and go to …" at bounding box center [503, 131] width 118 height 208
type textarea "hero.moveUp(2)"
click at [451, 95] on div "# This is a concept challenge level about arguments. # Grab the gems and go to …" at bounding box center [503, 131] width 118 height 208
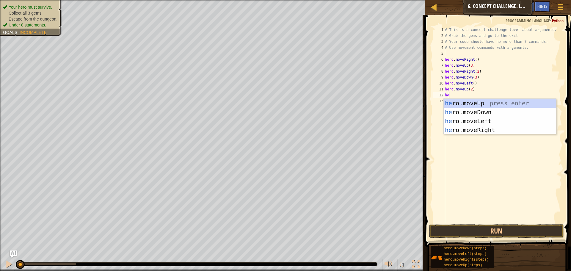
type textarea "her"
click at [489, 128] on div "her o.moveUp press enter her o.moveDown press enter her o.moveLeft press enter …" at bounding box center [500, 126] width 112 height 54
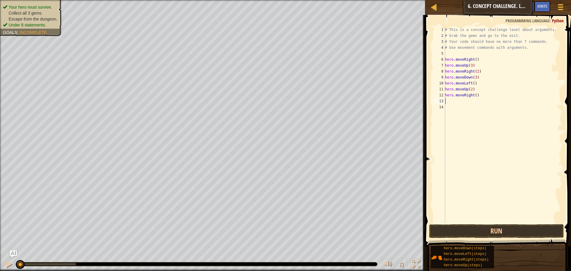
scroll to position [3, 0]
click at [474, 95] on div "# This is a concept challenge level about arguments. # Grab the gems and go to …" at bounding box center [503, 131] width 118 height 208
type textarea "hero.moveRight(2)"
click at [448, 227] on button "Run" at bounding box center [496, 231] width 135 height 14
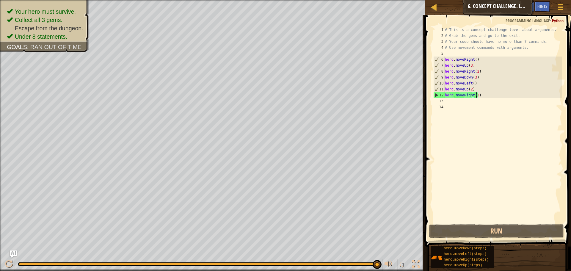
click at [449, 101] on div "# This is a concept challenge level about arguments. # Grab the gems and go to …" at bounding box center [503, 131] width 118 height 208
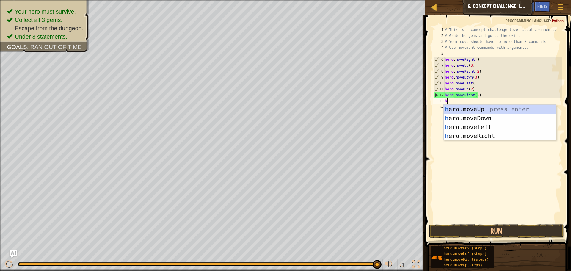
type textarea "her"
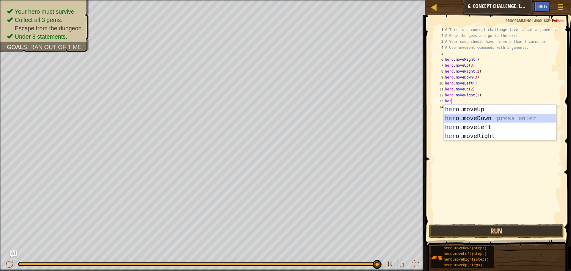
click at [475, 118] on div "her o.moveUp press enter her o.moveDown press enter her o.moveLeft press enter …" at bounding box center [500, 132] width 112 height 54
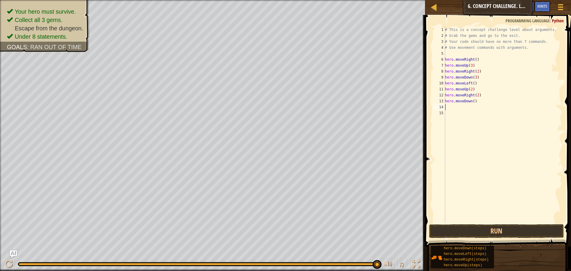
click at [472, 101] on div "# This is a concept challenge level about arguments. # Grab the gems and go to …" at bounding box center [503, 131] width 118 height 208
type textarea "hero.moveDown(2)"
click at [449, 106] on div "# This is a concept challenge level about arguments. # Grab the gems and go to …" at bounding box center [503, 131] width 118 height 208
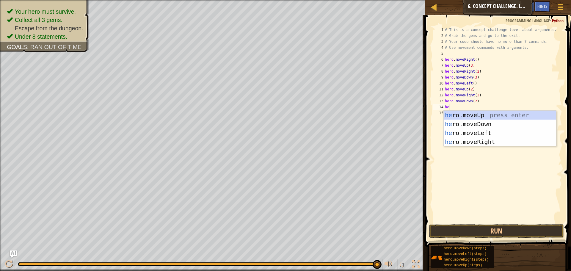
type textarea "her"
click at [470, 113] on div "her o.moveUp press enter her o.moveDown press enter her o.moveLeft press enter …" at bounding box center [500, 138] width 112 height 54
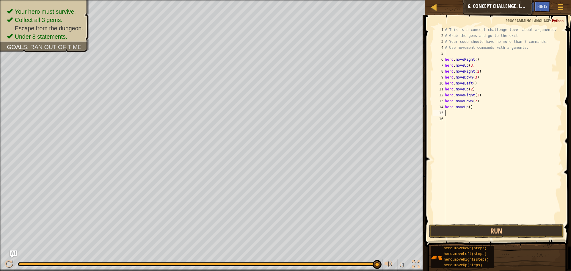
scroll to position [3, 0]
click at [468, 106] on div "# This is a concept challenge level about arguments. # Grab the gems and go to …" at bounding box center [503, 131] width 118 height 208
type textarea "hero.moveUp(2)"
click at [488, 232] on button "Run" at bounding box center [496, 231] width 135 height 14
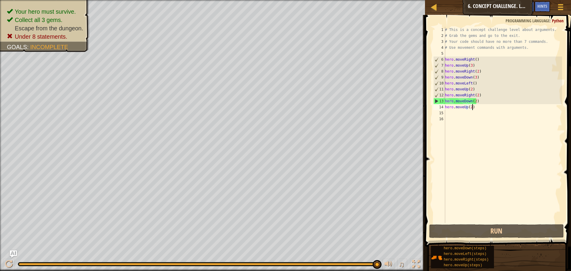
click at [474, 105] on div "# This is a concept challenge level about arguments. # Grab the gems and go to …" at bounding box center [503, 131] width 118 height 208
drag, startPoint x: 474, startPoint y: 105, endPoint x: 444, endPoint y: 107, distance: 29.5
click at [444, 107] on div "hero.moveUp(2) 1 2 3 4 5 6 7 8 9 10 11 12 13 14 15 16 # This is a concept chall…" at bounding box center [497, 125] width 130 height 196
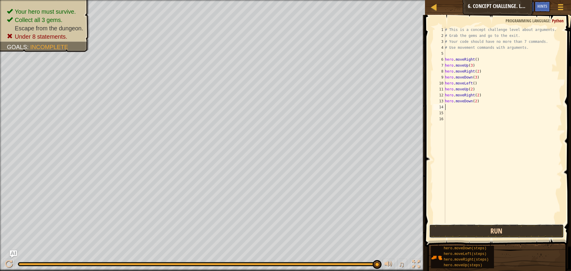
click at [461, 230] on button "Run" at bounding box center [496, 231] width 135 height 14
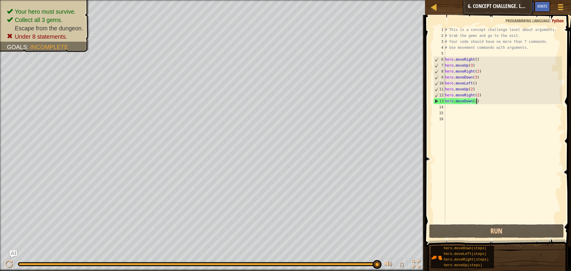
click at [478, 100] on div "# This is a concept challenge level about arguments. # Grab the gems and go to …" at bounding box center [503, 131] width 118 height 208
type textarea "hero.moveDown(2)"
drag, startPoint x: 478, startPoint y: 100, endPoint x: 443, endPoint y: 98, distance: 34.8
click at [443, 98] on div "hero.moveDown(2) 1 2 3 4 5 6 7 8 9 10 11 12 13 14 15 16 # This is a concept cha…" at bounding box center [497, 125] width 130 height 196
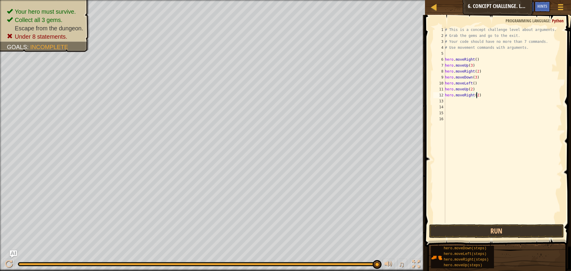
click at [476, 94] on div "# This is a concept challenge level about arguments. # Grab the gems and go to …" at bounding box center [503, 131] width 118 height 208
type textarea "hero.moveRight(3)"
click at [482, 228] on button "Run" at bounding box center [496, 231] width 135 height 14
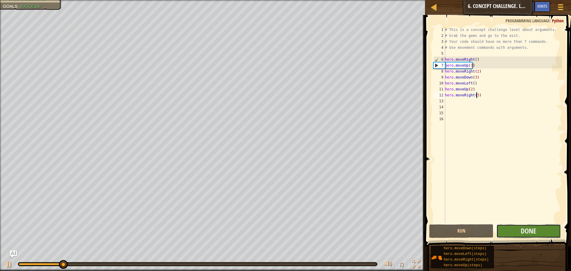
click at [506, 235] on button "Done" at bounding box center [528, 231] width 64 height 14
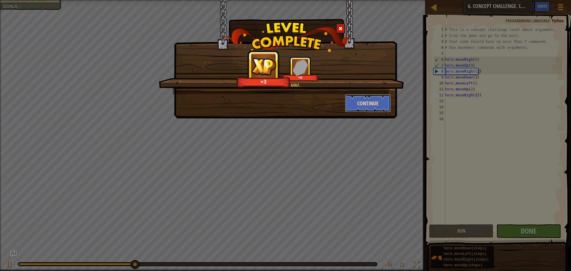
click at [356, 101] on button "Continue" at bounding box center [368, 103] width 46 height 18
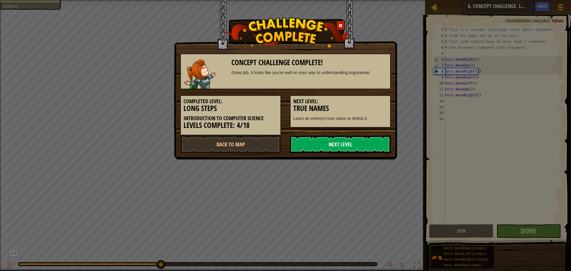
click at [355, 144] on link "Next Level" at bounding box center [340, 144] width 101 height 18
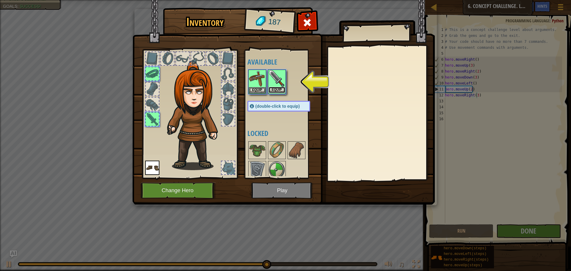
click at [274, 87] on button "Equip" at bounding box center [276, 90] width 17 height 6
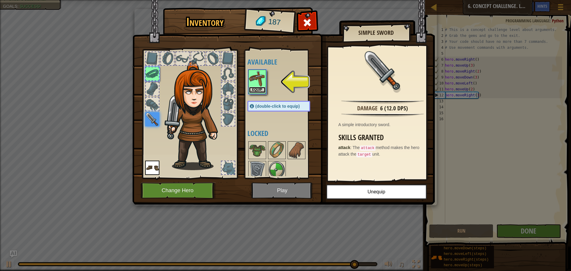
click at [252, 90] on button "Equip" at bounding box center [257, 90] width 17 height 6
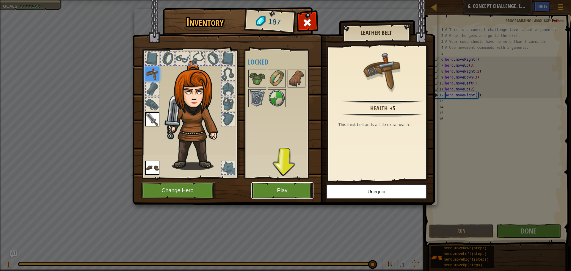
click at [266, 185] on button "Play" at bounding box center [282, 190] width 62 height 16
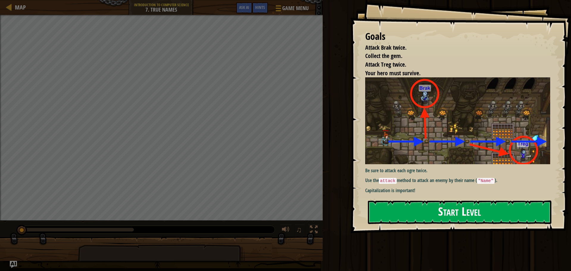
click at [381, 205] on button "Start Level" at bounding box center [459, 211] width 183 height 23
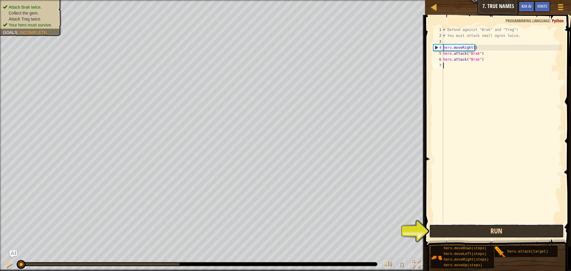
click at [498, 230] on button "Run" at bounding box center [496, 231] width 135 height 14
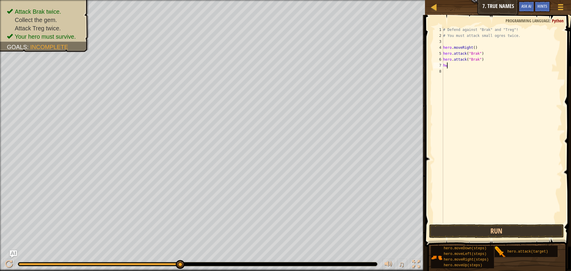
scroll to position [3, 0]
type textarea "her"
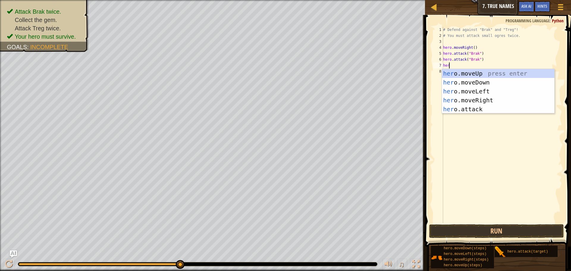
scroll to position [3, 0]
click at [492, 97] on div "her o.moveUp press enter her o.moveDown press enter her o.moveLeft press enter …" at bounding box center [498, 100] width 112 height 62
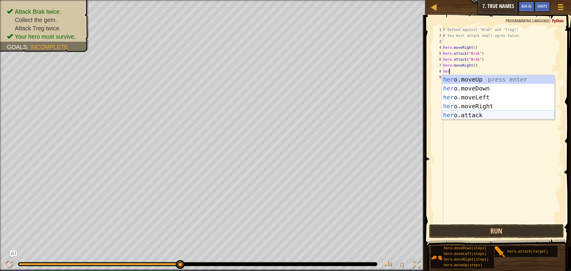
click at [481, 113] on div "her o.moveUp press enter her o.moveDown press enter her o.moveLeft press enter …" at bounding box center [498, 106] width 112 height 62
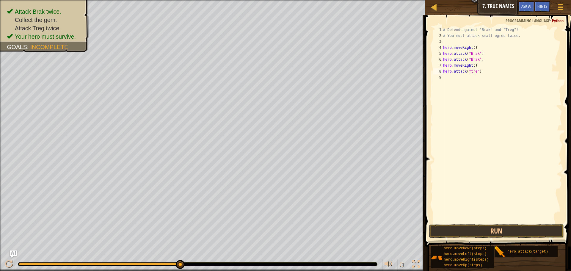
scroll to position [3, 3]
type textarea "hero.attack("treg")"
click at [455, 78] on div "# Defend against "Brak" and "Treg"! # You must attack small ogres twice. hero .…" at bounding box center [502, 131] width 120 height 208
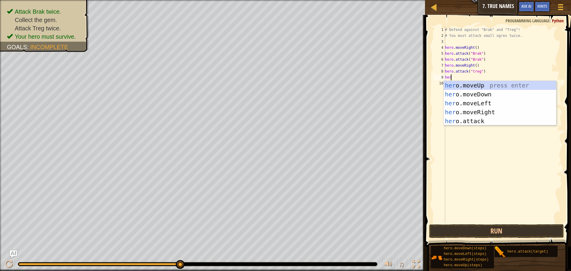
scroll to position [3, 0]
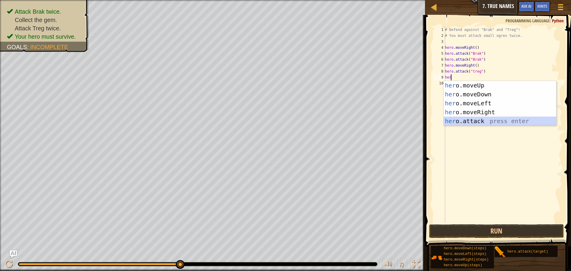
click at [479, 122] on div "her o.moveUp press enter her o.moveDown press enter her o.moveLeft press enter …" at bounding box center [500, 112] width 112 height 62
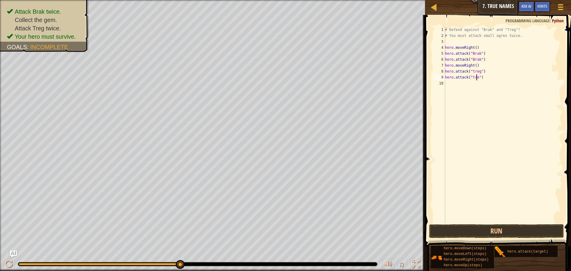
scroll to position [3, 3]
click at [500, 232] on button "Run" at bounding box center [496, 231] width 135 height 14
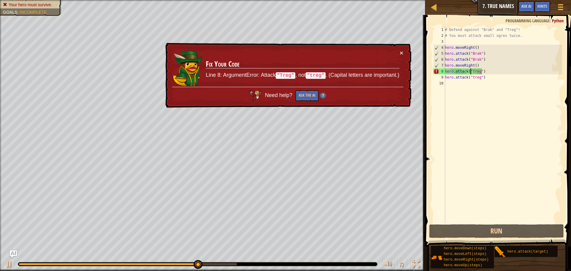
click at [471, 71] on div "# Defend against "Brak" and "Treg"! # You must attack small ogres twice. hero .…" at bounding box center [503, 131] width 118 height 208
click at [472, 70] on div "# Defend against "Brak" and "Treg"! # You must attack small ogres twice. hero .…" at bounding box center [503, 131] width 118 height 208
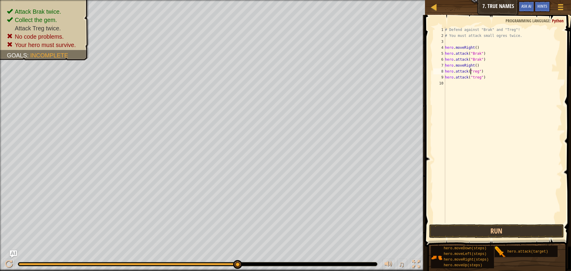
scroll to position [3, 2]
click at [470, 76] on div "# Defend against "Brak" and "Treg"! # You must attack small ogres twice. hero .…" at bounding box center [503, 131] width 118 height 208
click at [471, 76] on div "# Defend against "Brak" and "Treg"! # You must attack small ogres twice. hero .…" at bounding box center [503, 131] width 118 height 208
click at [472, 78] on div "# Defend against "Brak" and "Treg"! # You must attack small ogres twice. hero .…" at bounding box center [503, 131] width 118 height 208
click at [472, 76] on div "# Defend against "Brak" and "Treg"! # You must attack small ogres twice. hero .…" at bounding box center [503, 131] width 118 height 208
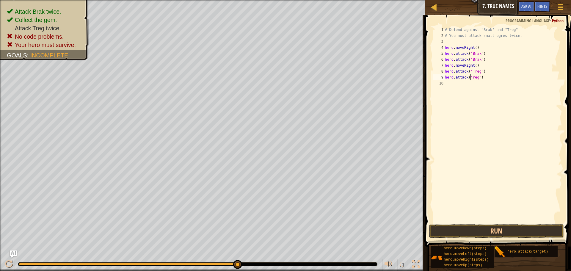
type textarea "hero.attack("Treg")"
click at [450, 87] on div "# Defend against "Brak" and "Treg"! # You must attack small ogres twice. hero .…" at bounding box center [503, 131] width 118 height 208
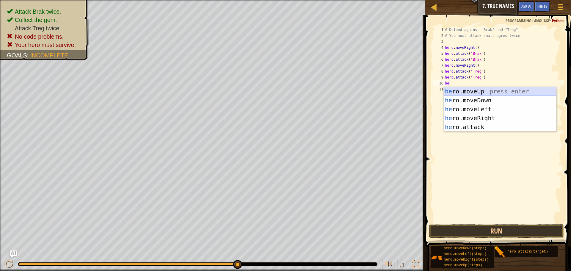
type textarea "her"
click at [508, 119] on div "her o.moveUp press enter her o.moveDown press enter her o.moveLeft press enter …" at bounding box center [500, 118] width 112 height 62
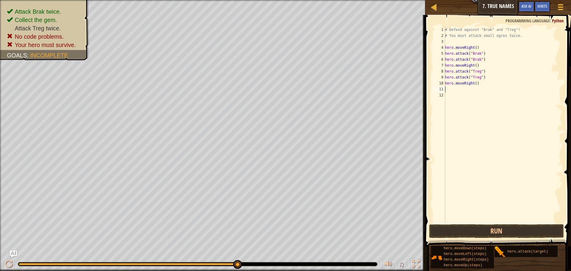
scroll to position [3, 0]
click at [474, 231] on button "Run" at bounding box center [496, 231] width 135 height 14
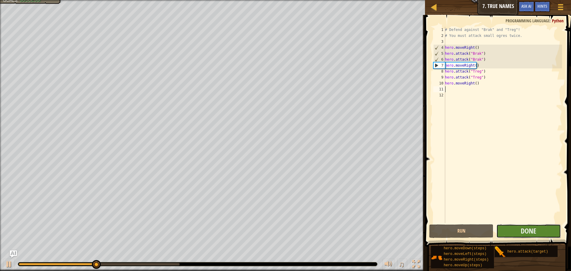
click at [498, 228] on button "Done" at bounding box center [528, 231] width 64 height 14
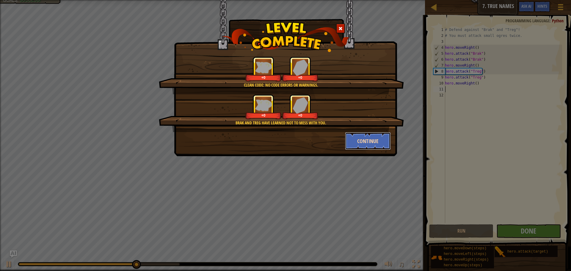
drag, startPoint x: 364, startPoint y: 144, endPoint x: 362, endPoint y: 139, distance: 5.8
click at [362, 139] on button "Continue" at bounding box center [368, 141] width 46 height 18
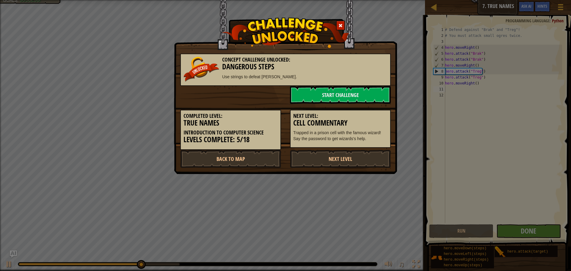
click at [362, 138] on p "Trapped in a prison cell with the famous wizard! Say the password to get wizard…" at bounding box center [340, 136] width 94 height 12
click at [337, 164] on link "Next Level" at bounding box center [340, 159] width 101 height 18
